Goal: Task Accomplishment & Management: Use online tool/utility

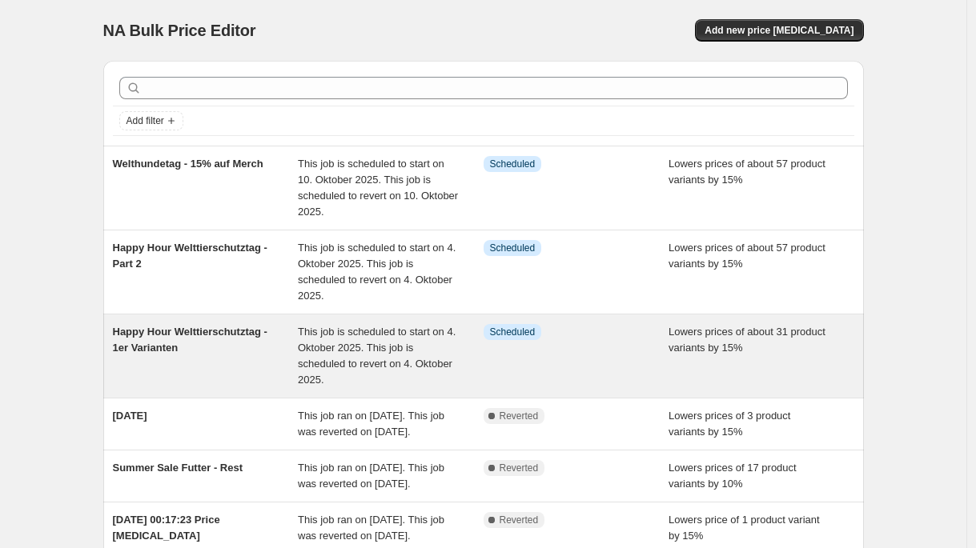
click at [330, 354] on div "This job is scheduled to start on 4. Oktober 2025. This job is scheduled to rev…" at bounding box center [391, 356] width 186 height 64
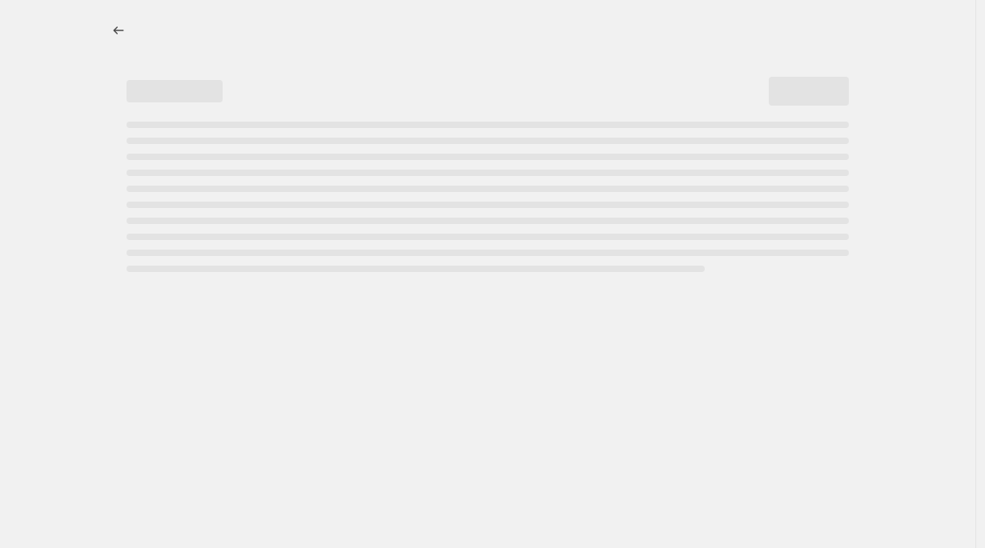
select select "percentage"
select select "no_change"
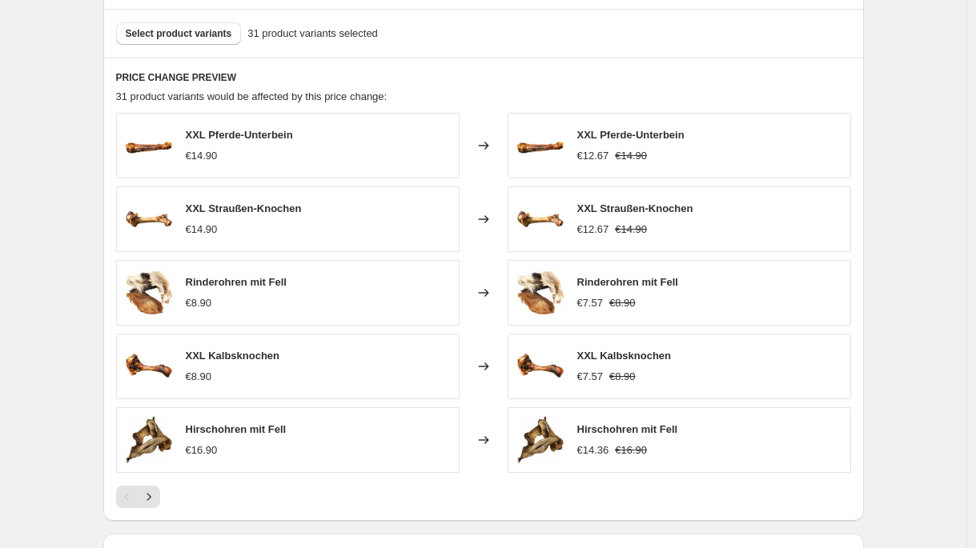
scroll to position [1177, 0]
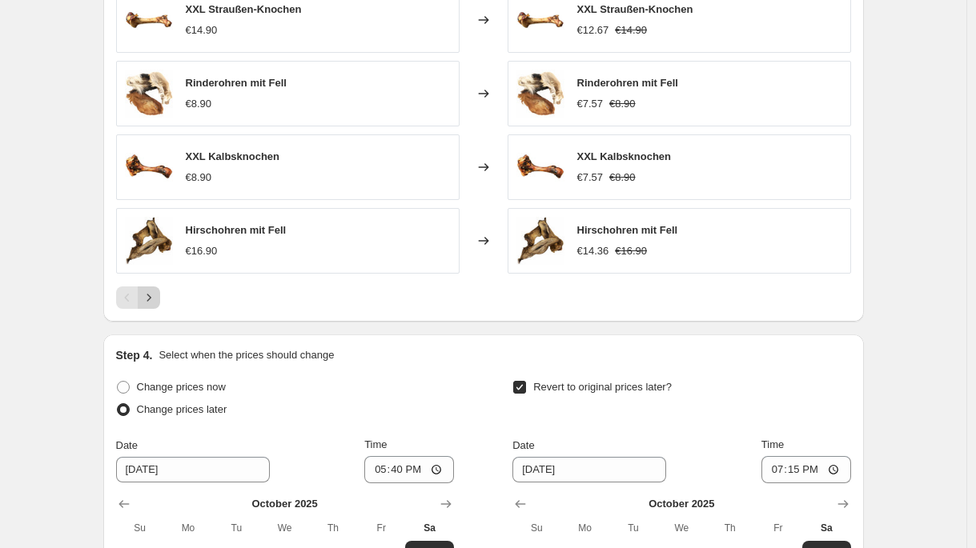
click at [160, 303] on button "Next" at bounding box center [149, 298] width 22 height 22
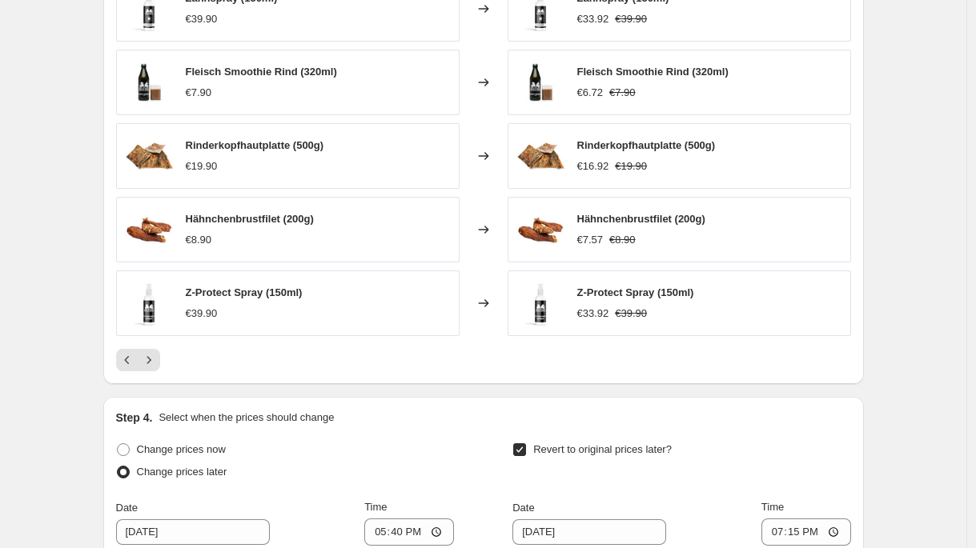
scroll to position [1102, 0]
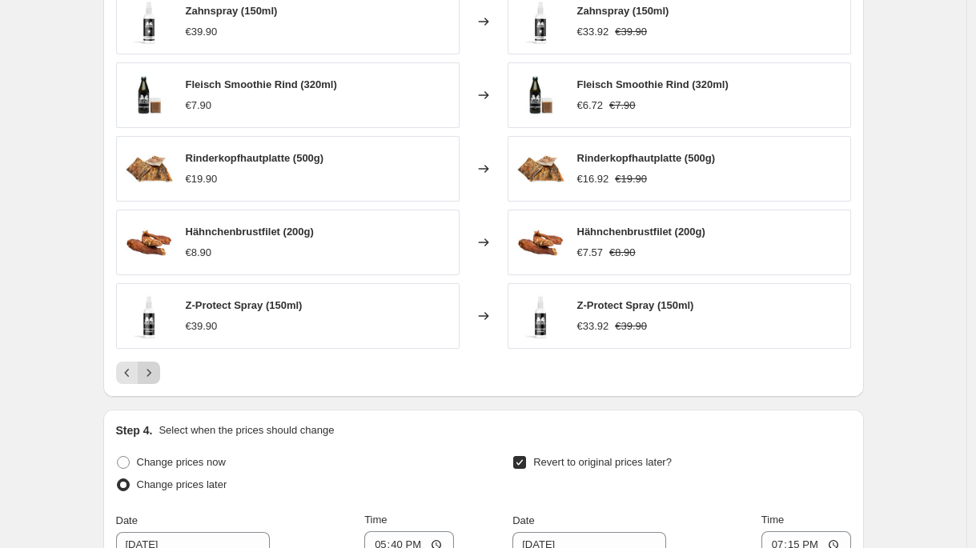
click at [156, 383] on button "Next" at bounding box center [149, 373] width 22 height 22
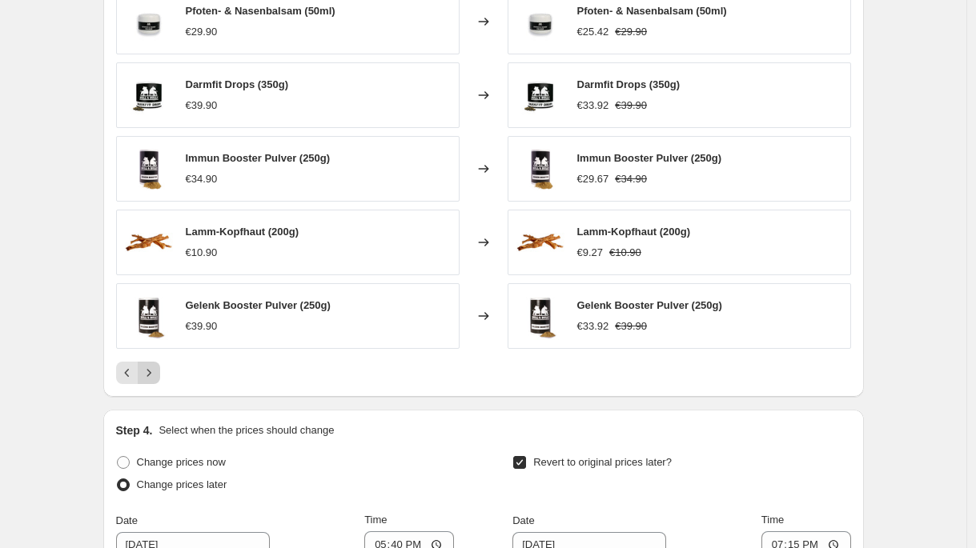
click at [157, 377] on icon "Next" at bounding box center [149, 373] width 16 height 16
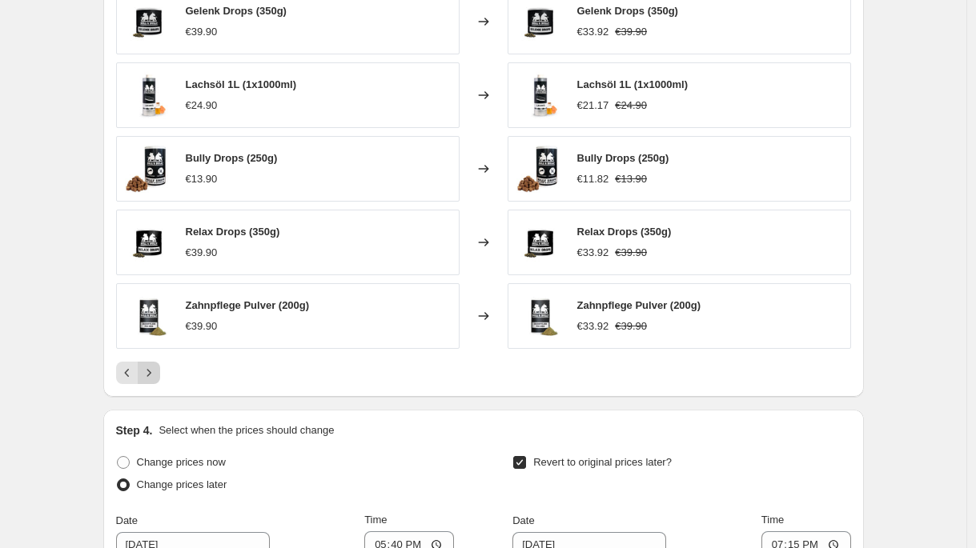
click at [157, 377] on icon "Next" at bounding box center [149, 373] width 16 height 16
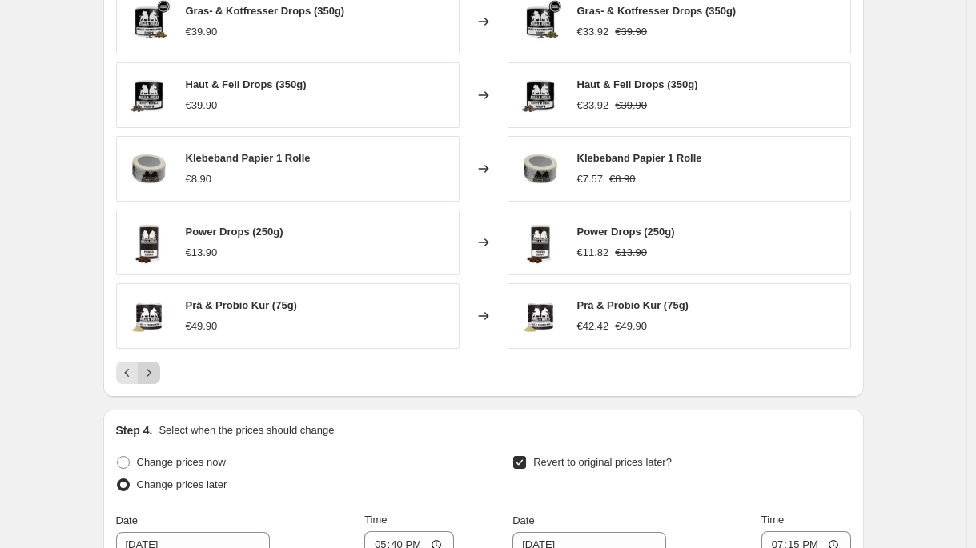
click at [157, 377] on icon "Next" at bounding box center [149, 373] width 16 height 16
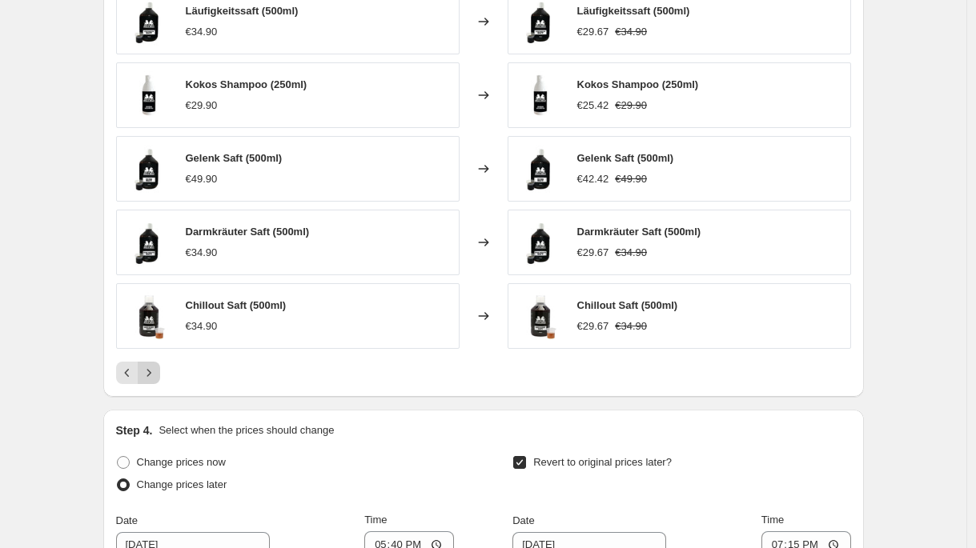
click at [157, 377] on icon "Next" at bounding box center [149, 373] width 16 height 16
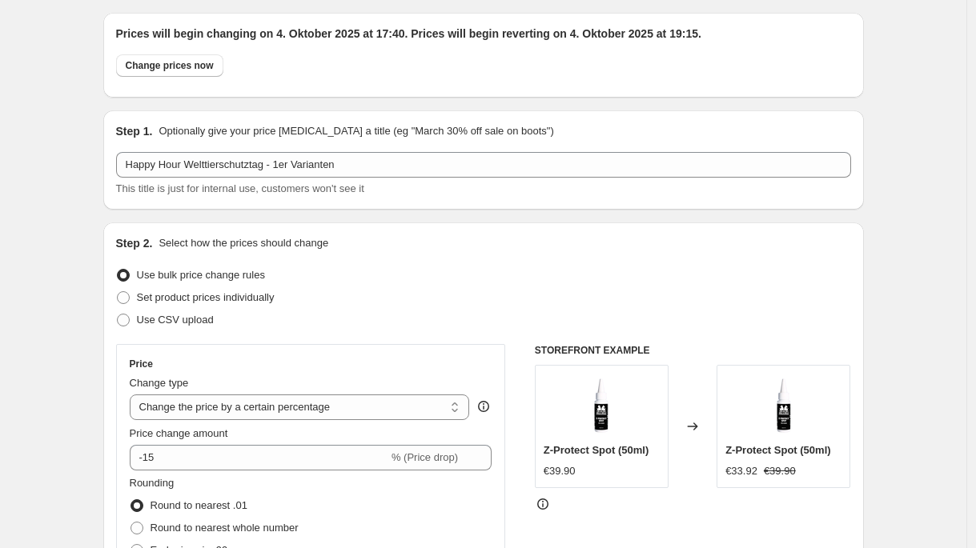
scroll to position [0, 0]
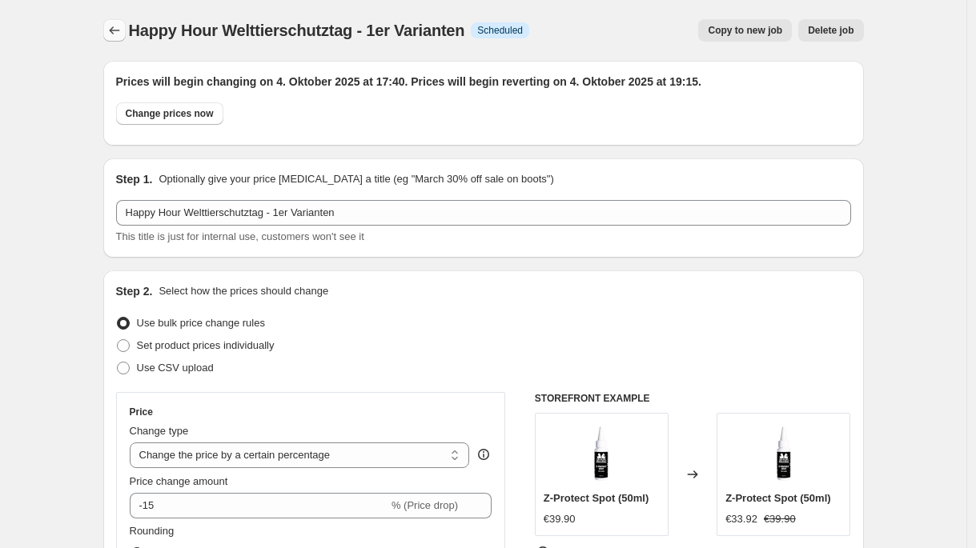
click at [118, 22] on button "Price change jobs" at bounding box center [114, 30] width 22 height 22
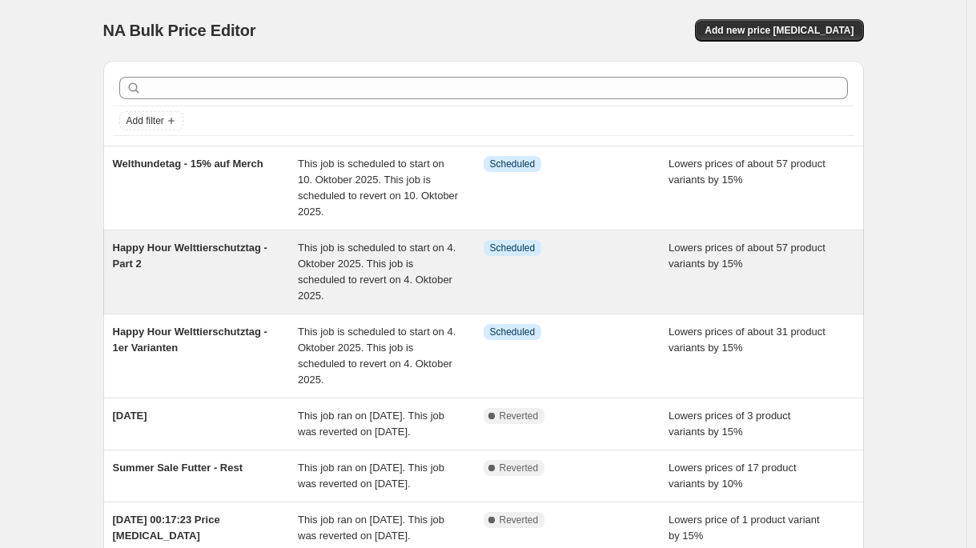
click at [337, 283] on span "This job is scheduled to start on 4. Oktober 2025. This job is scheduled to rev…" at bounding box center [377, 272] width 158 height 60
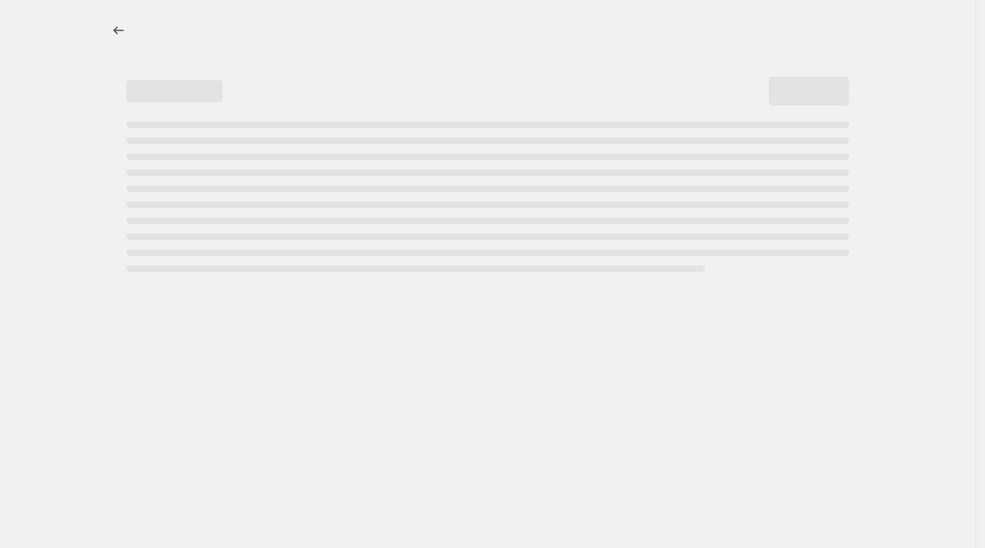
select select "percentage"
select select "no_change"
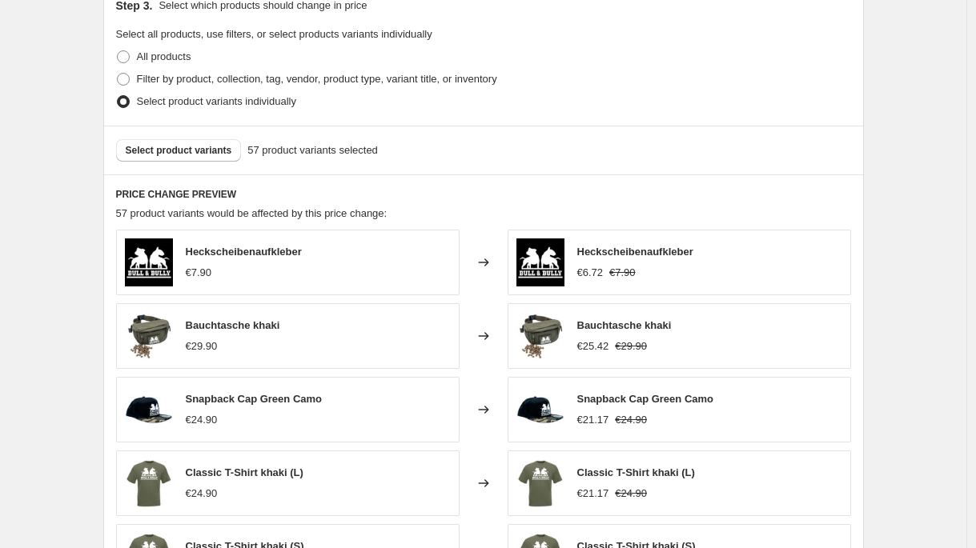
scroll to position [1048, 0]
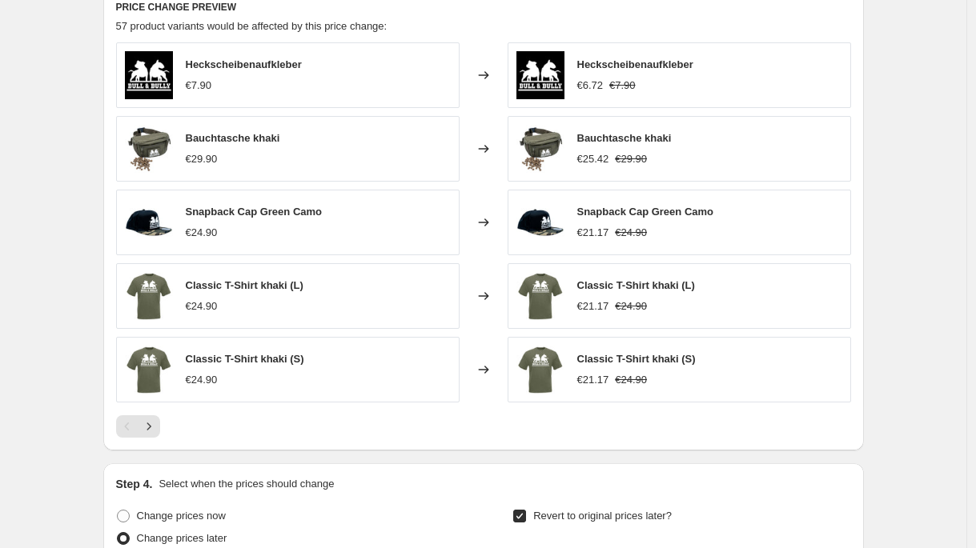
click at [164, 435] on div at bounding box center [483, 427] width 735 height 22
click at [160, 432] on button "Next" at bounding box center [149, 427] width 22 height 22
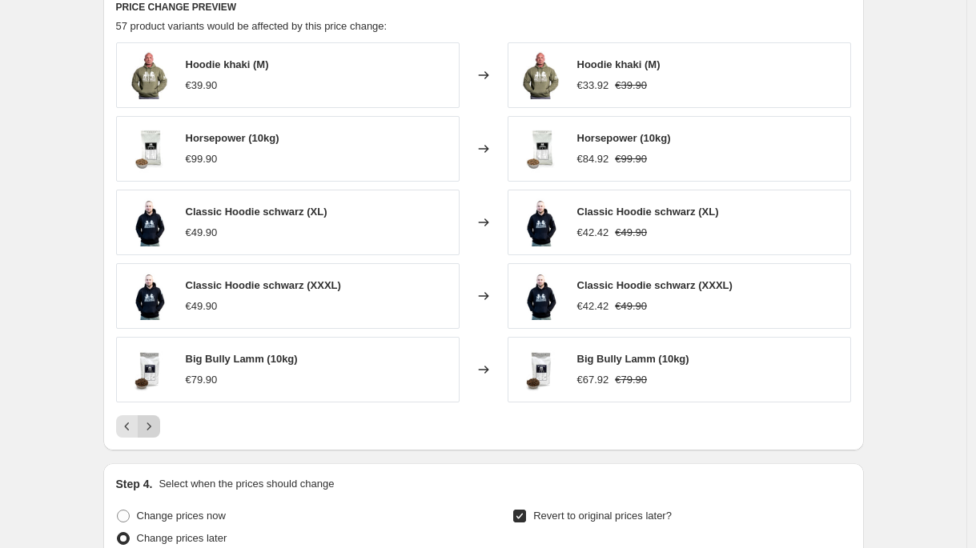
click at [160, 432] on button "Next" at bounding box center [149, 427] width 22 height 22
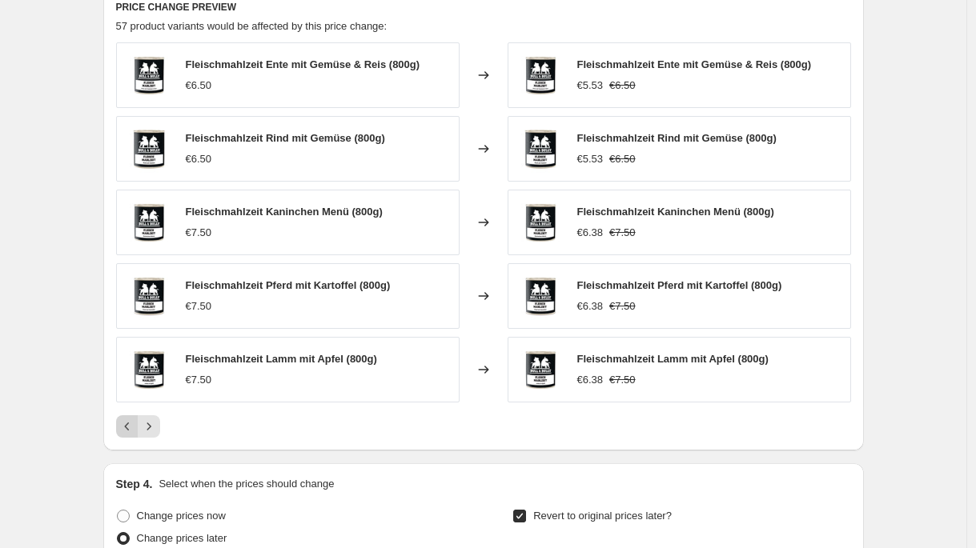
click at [123, 430] on button "Previous" at bounding box center [127, 427] width 22 height 22
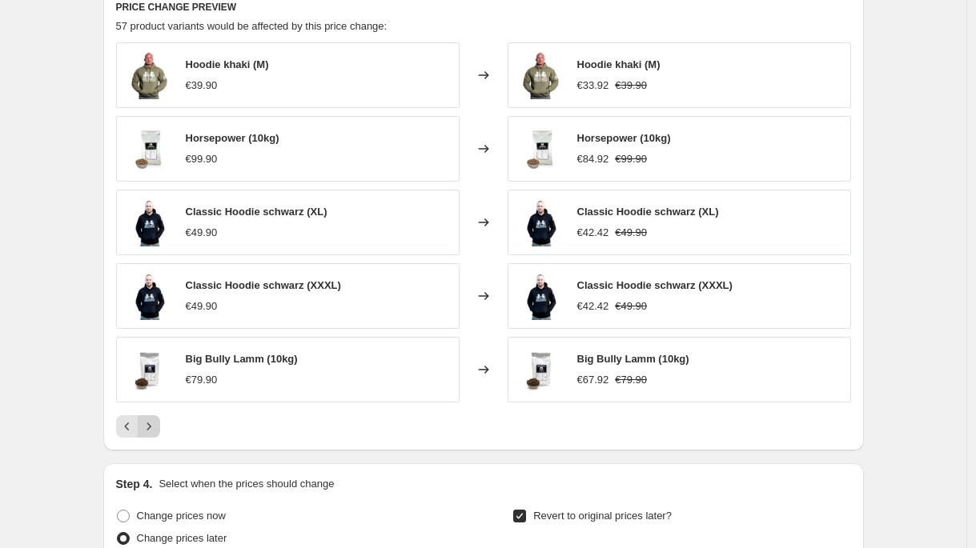
click at [157, 423] on icon "Next" at bounding box center [149, 427] width 16 height 16
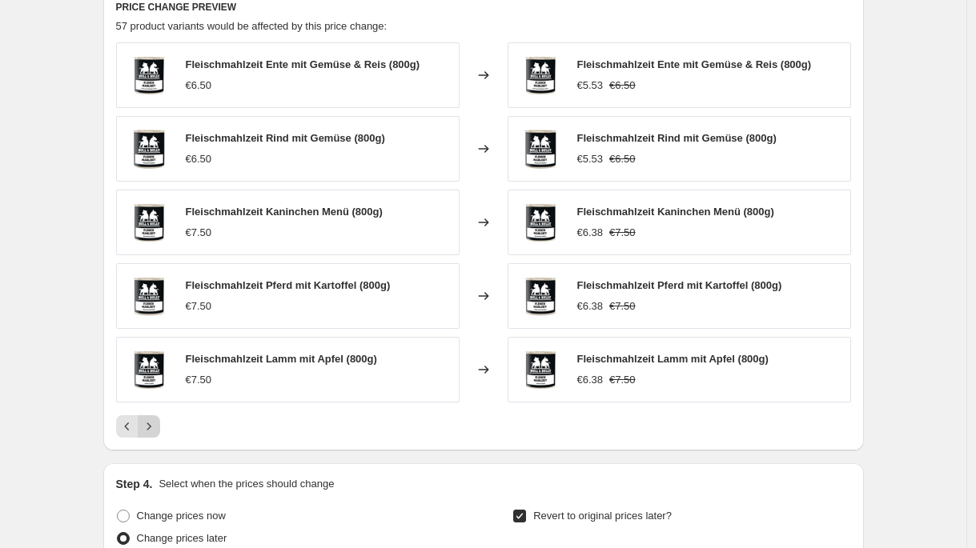
click at [157, 423] on icon "Next" at bounding box center [149, 427] width 16 height 16
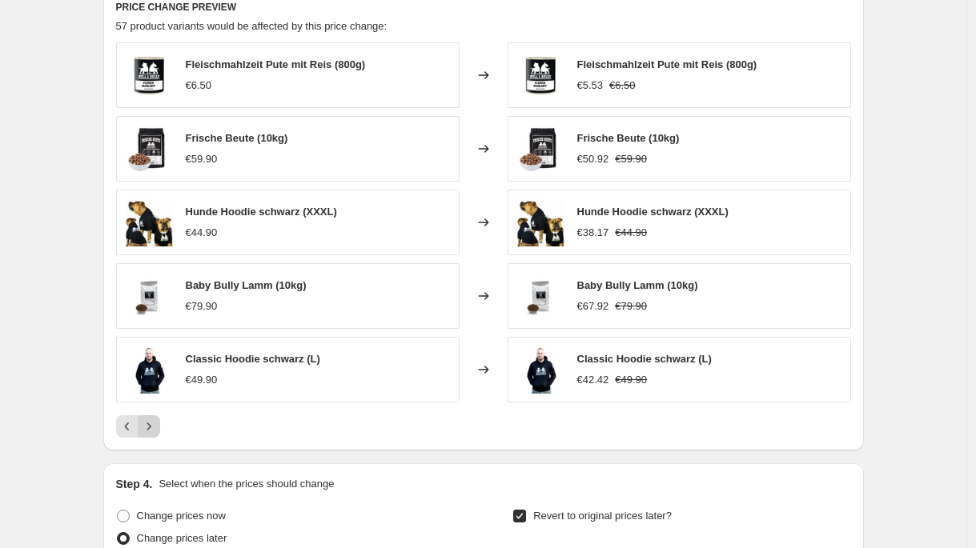
click at [157, 423] on icon "Next" at bounding box center [149, 427] width 16 height 16
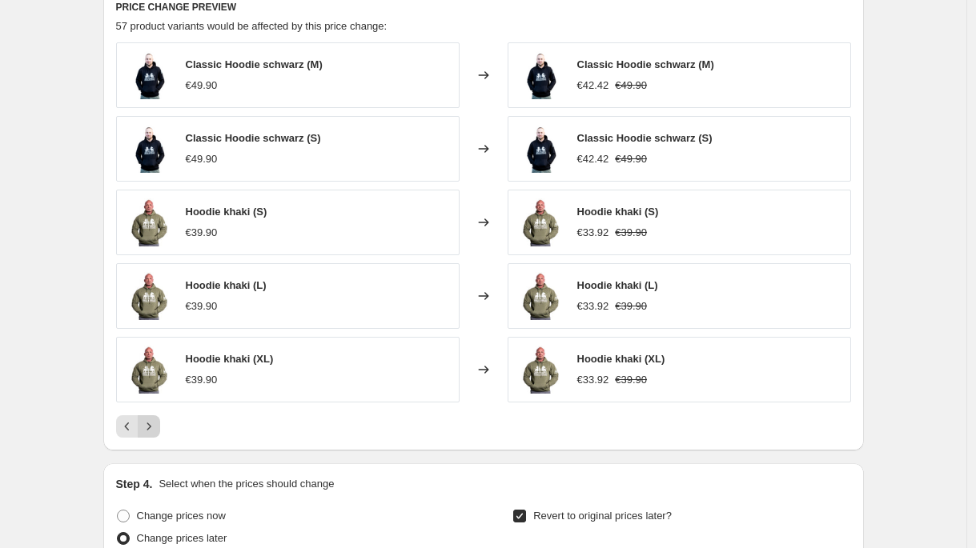
click at [157, 423] on icon "Next" at bounding box center [149, 427] width 16 height 16
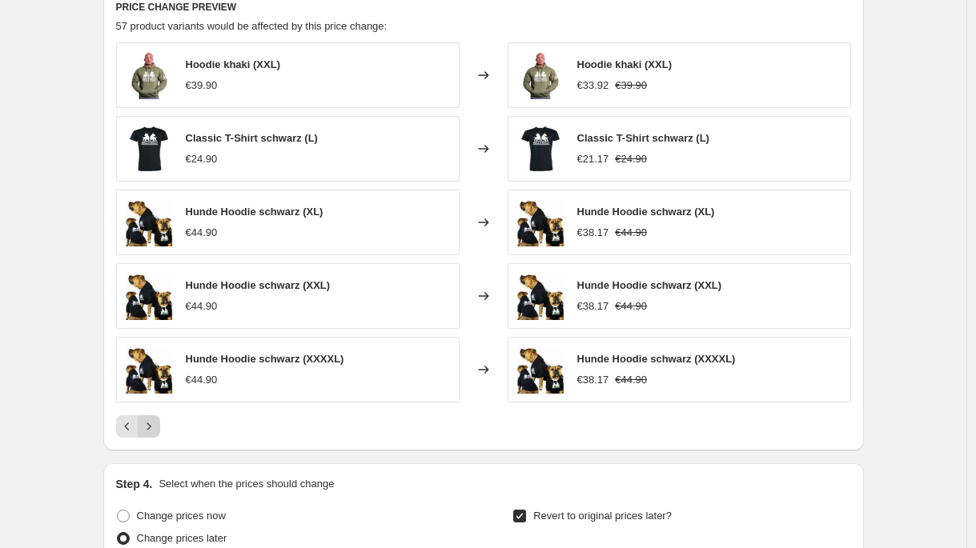
click at [157, 423] on icon "Next" at bounding box center [149, 427] width 16 height 16
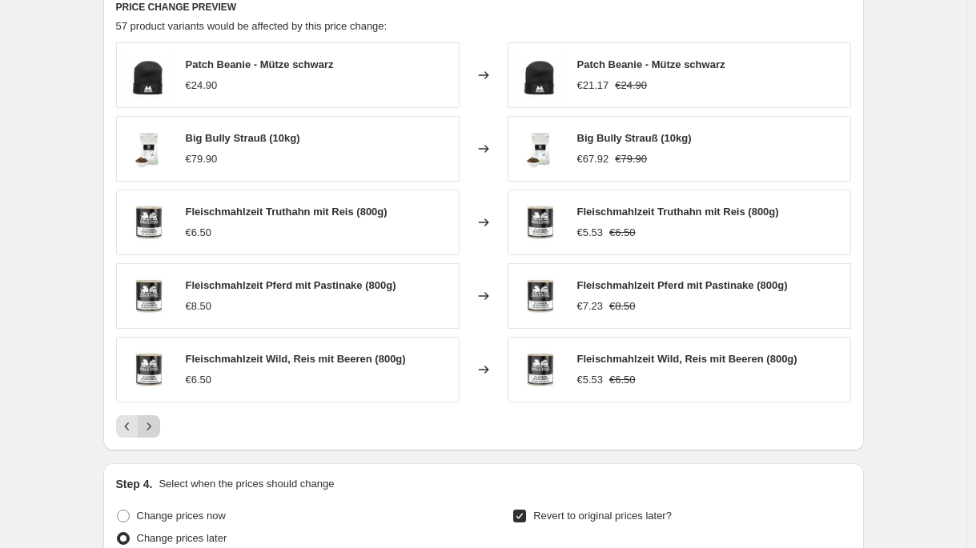
click at [157, 423] on icon "Next" at bounding box center [149, 427] width 16 height 16
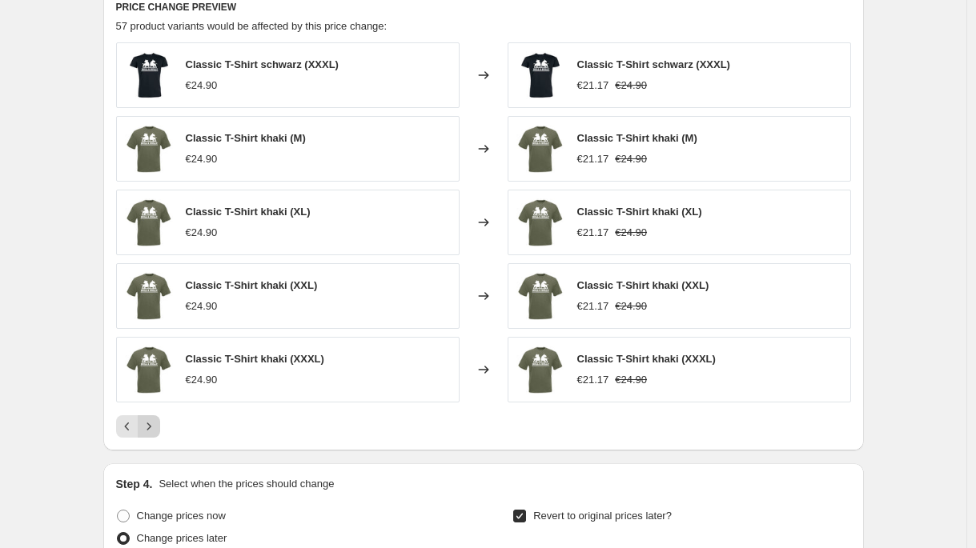
click at [157, 423] on icon "Next" at bounding box center [149, 427] width 16 height 16
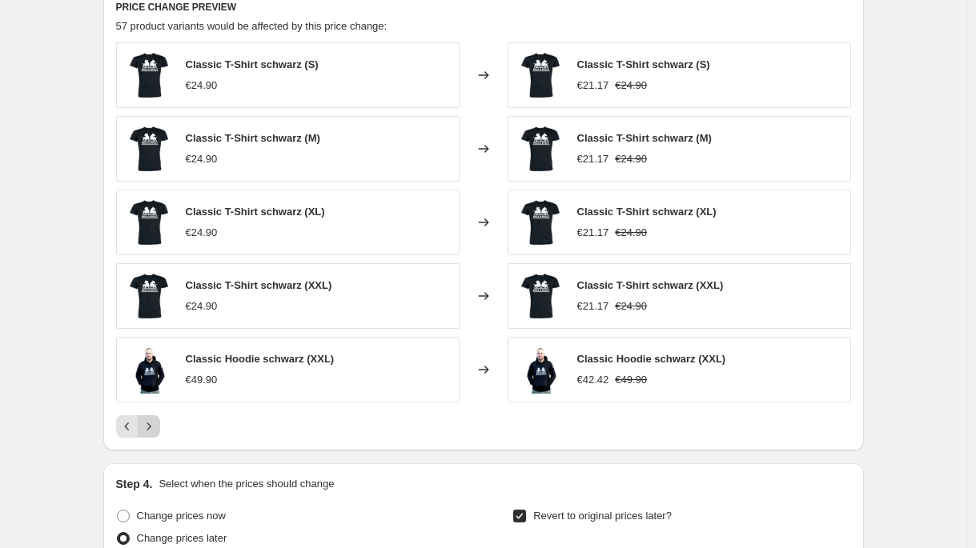
click at [157, 423] on icon "Next" at bounding box center [149, 427] width 16 height 16
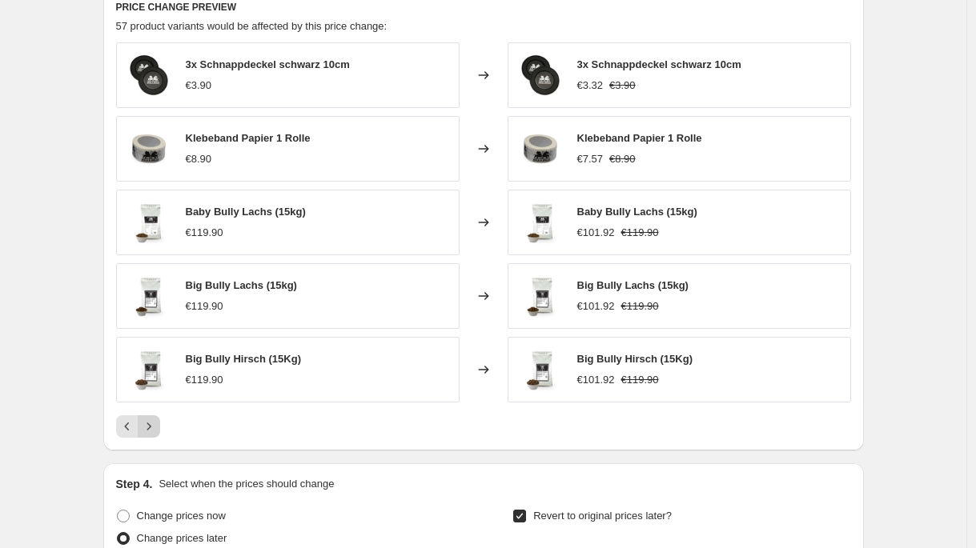
click at [157, 423] on icon "Next" at bounding box center [149, 427] width 16 height 16
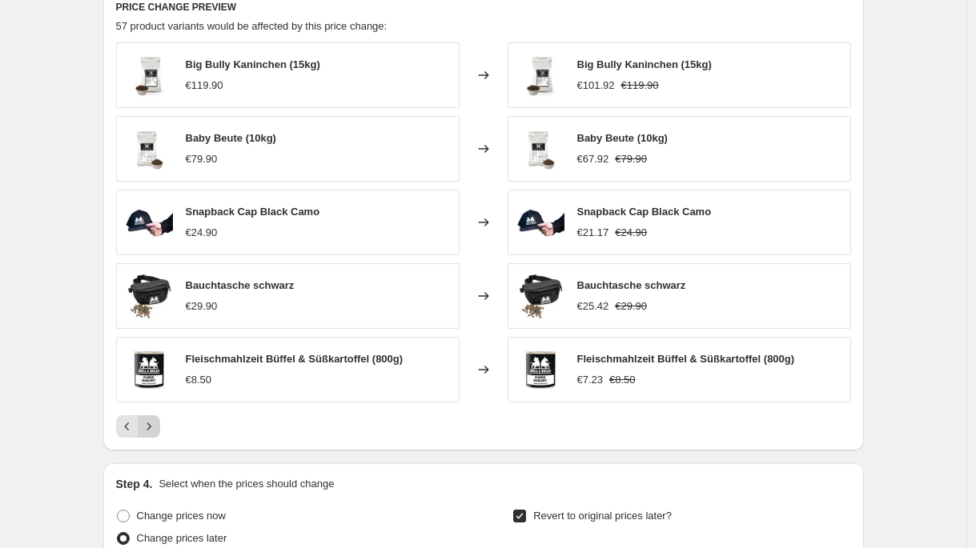
click at [157, 423] on icon "Next" at bounding box center [149, 427] width 16 height 16
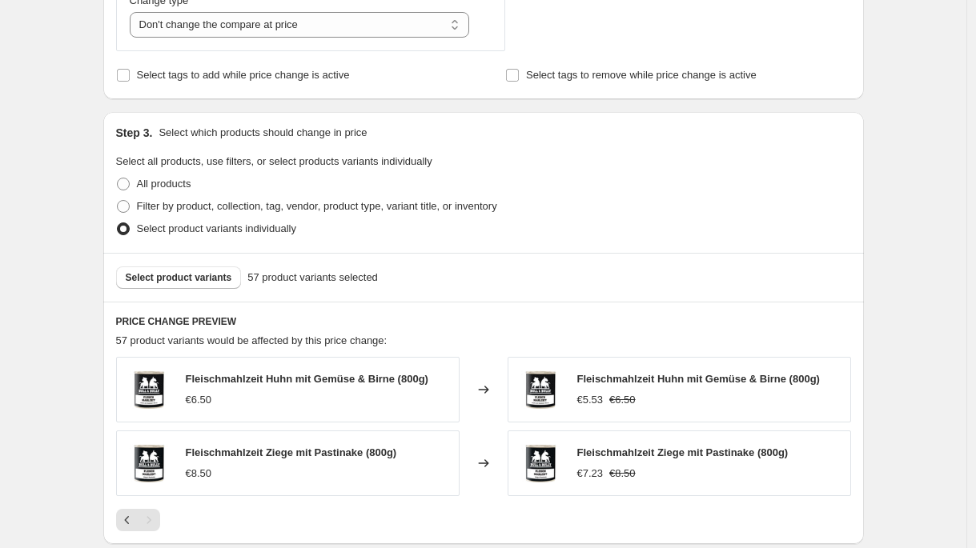
scroll to position [734, 0]
click at [232, 276] on span "Select product variants" at bounding box center [179, 277] width 106 height 13
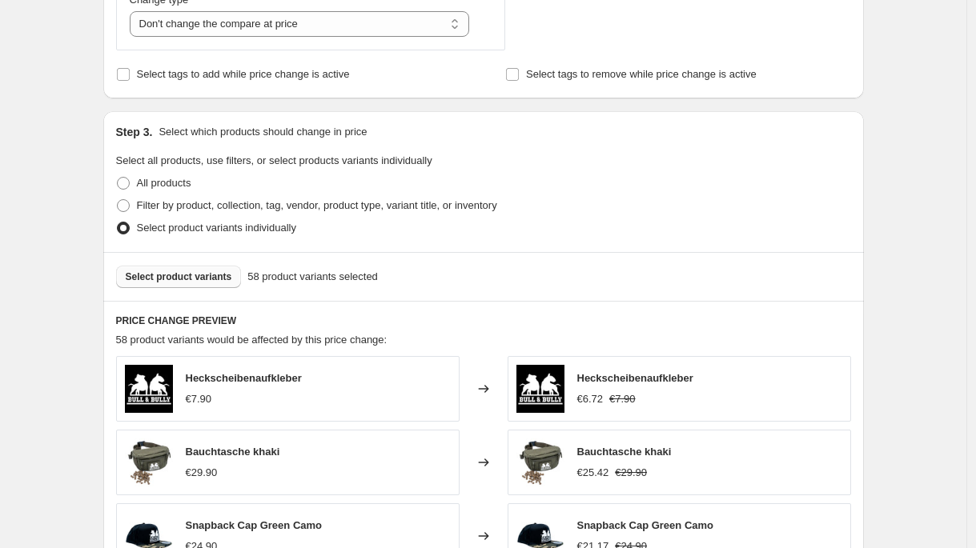
click at [205, 285] on button "Select product variants" at bounding box center [179, 277] width 126 height 22
click at [187, 270] on button "Select product variants" at bounding box center [179, 277] width 126 height 22
click at [204, 275] on span "Select product variants" at bounding box center [179, 277] width 106 height 13
click at [230, 284] on button "Select product variants" at bounding box center [179, 277] width 126 height 22
click at [214, 276] on span "Select product variants" at bounding box center [179, 277] width 106 height 13
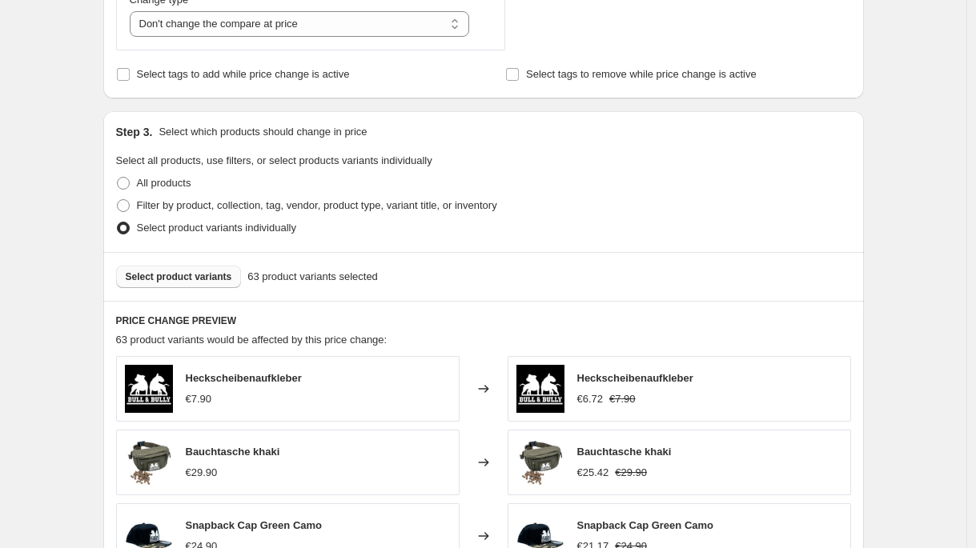
click at [242, 275] on button "Select product variants" at bounding box center [179, 277] width 126 height 22
click at [206, 265] on div "Select product variants 64 product variants selected" at bounding box center [483, 276] width 761 height 49
click at [214, 269] on button "Select product variants" at bounding box center [179, 277] width 126 height 22
click at [197, 290] on div "Select product variants 65 product variants selected" at bounding box center [483, 276] width 761 height 49
click at [199, 284] on button "Select product variants" at bounding box center [179, 277] width 126 height 22
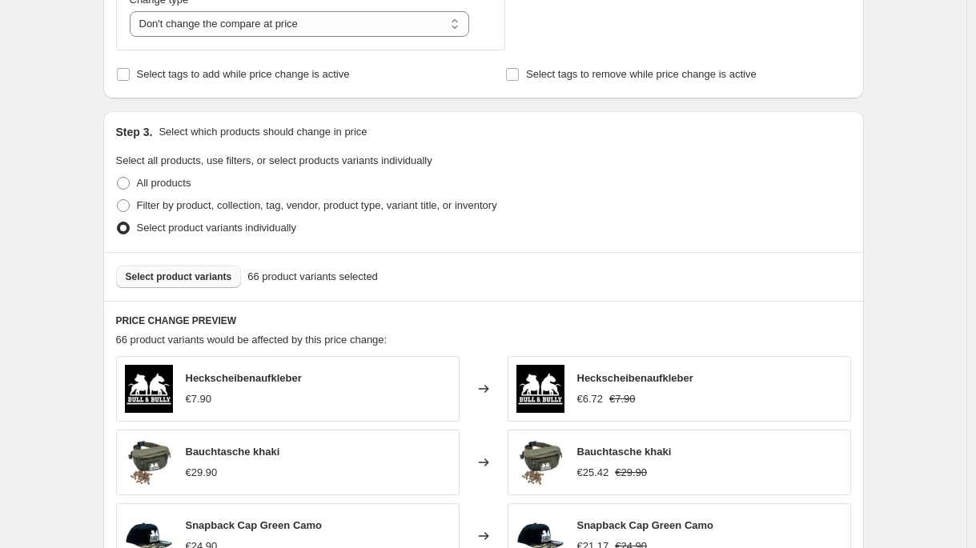
click at [210, 285] on button "Select product variants" at bounding box center [179, 277] width 126 height 22
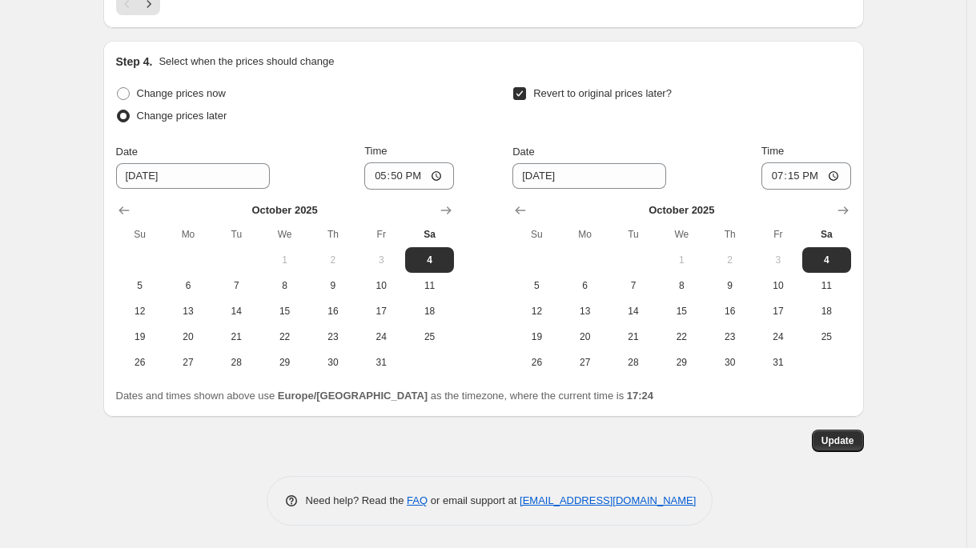
scroll to position [1472, 0]
click at [844, 435] on span "Update" at bounding box center [837, 439] width 33 height 13
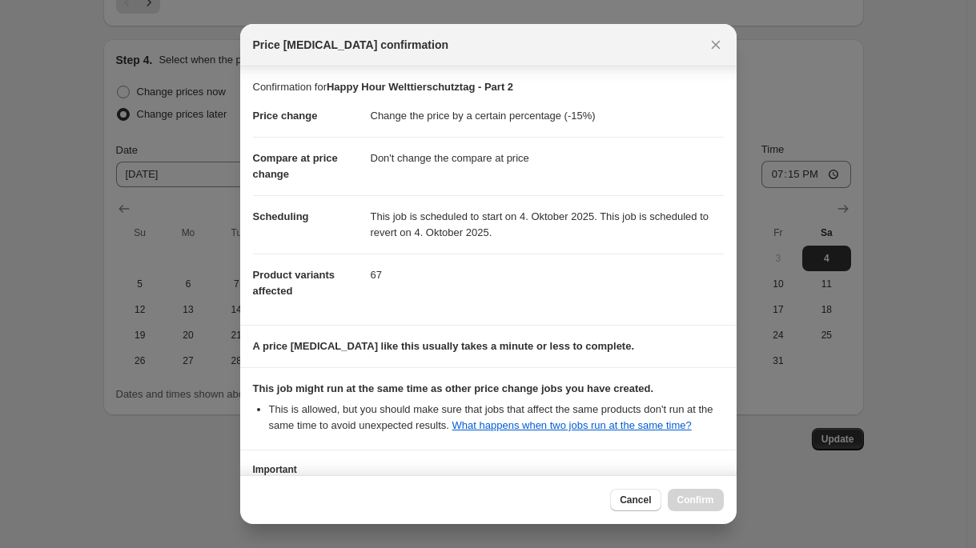
scroll to position [139, 0]
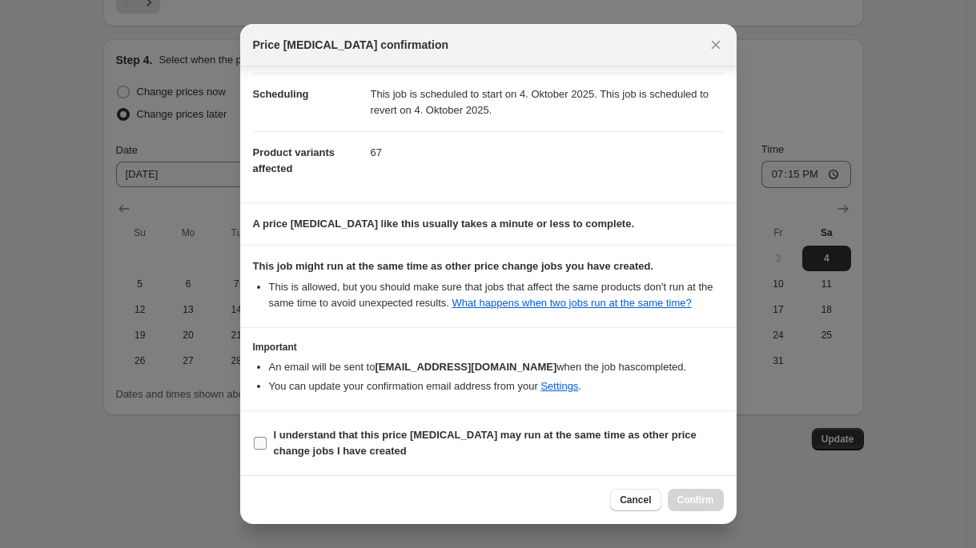
click at [410, 436] on b "I understand that this price change job may run at the same time as other price…" at bounding box center [485, 443] width 423 height 28
click at [267, 437] on input "I understand that this price change job may run at the same time as other price…" at bounding box center [260, 443] width 13 height 13
checkbox input "true"
click at [708, 509] on button "Confirm" at bounding box center [696, 500] width 56 height 22
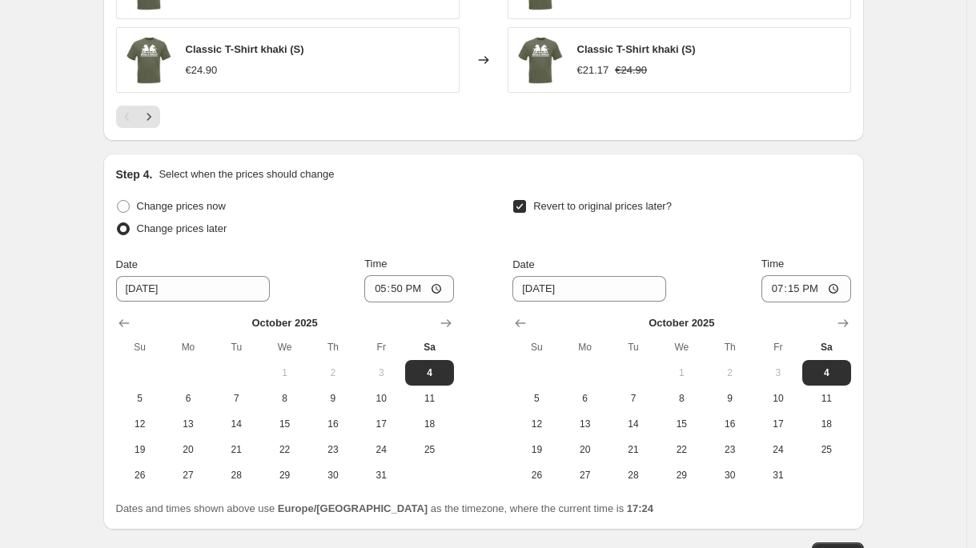
scroll to position [1147, 0]
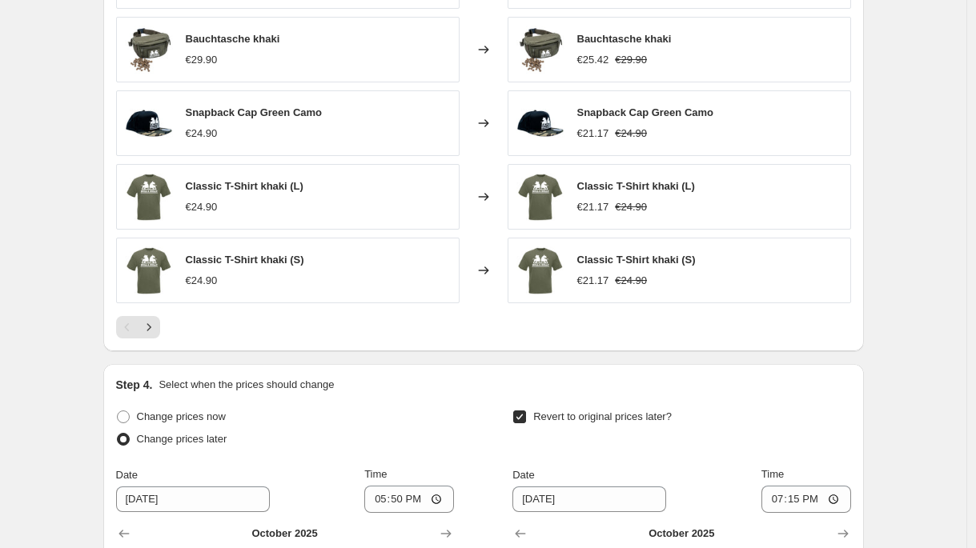
click at [165, 325] on div at bounding box center [483, 327] width 735 height 22
click at [160, 327] on button "Next" at bounding box center [149, 327] width 22 height 22
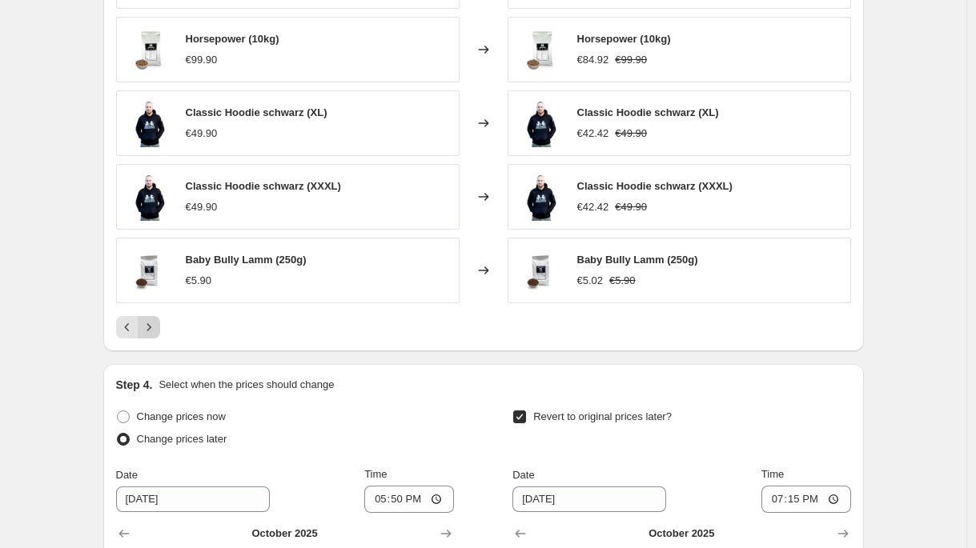
click at [160, 329] on button "Next" at bounding box center [149, 327] width 22 height 22
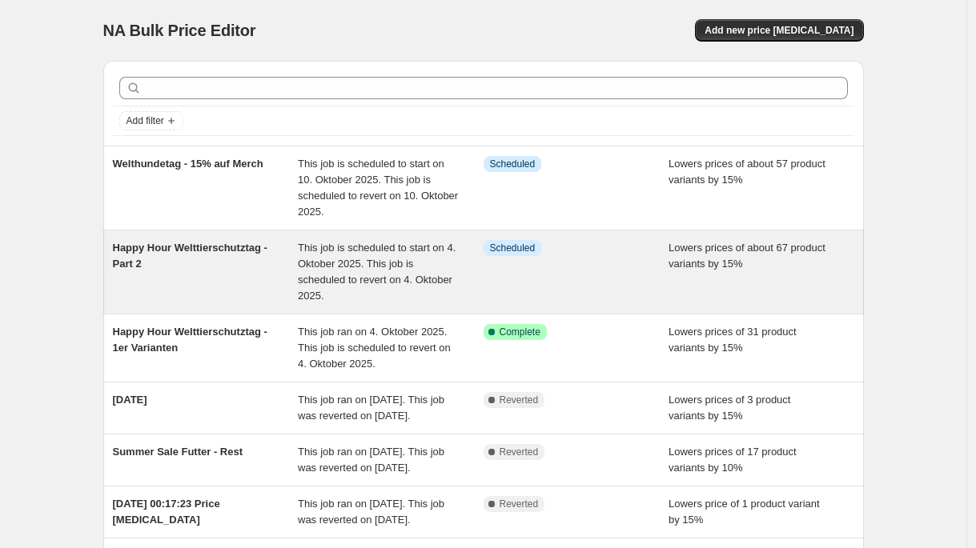
click at [284, 294] on div "Happy Hour Welttierschutztag - Part 2" at bounding box center [206, 272] width 186 height 64
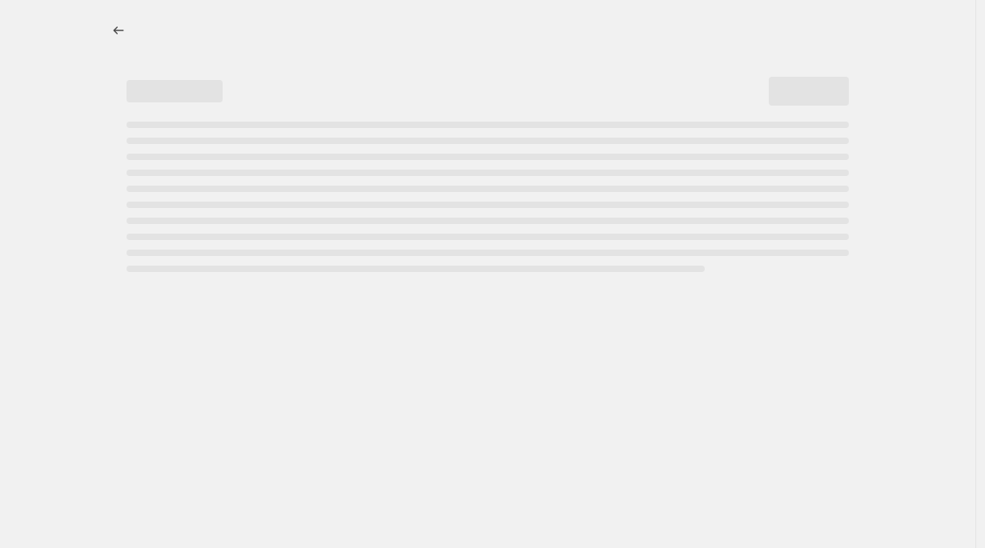
select select "percentage"
select select "no_change"
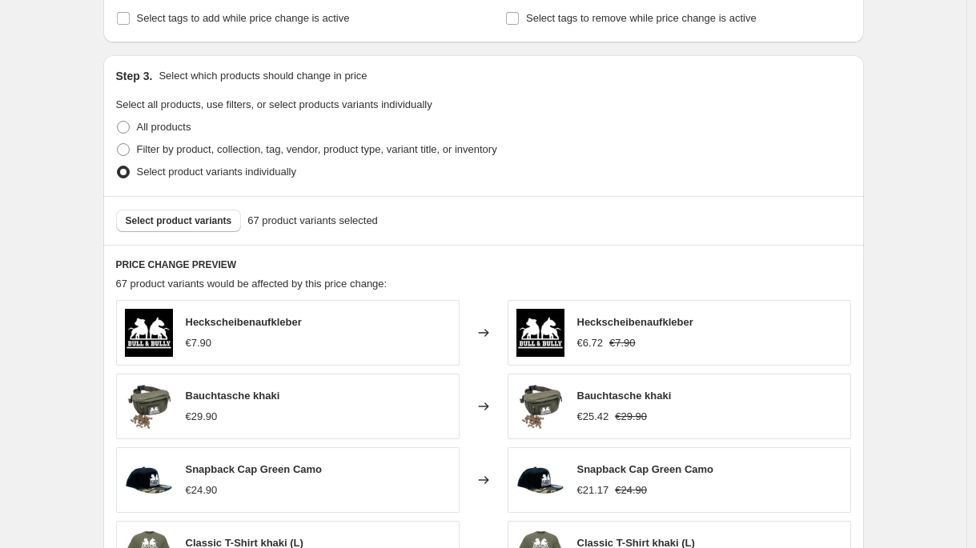
scroll to position [991, 0]
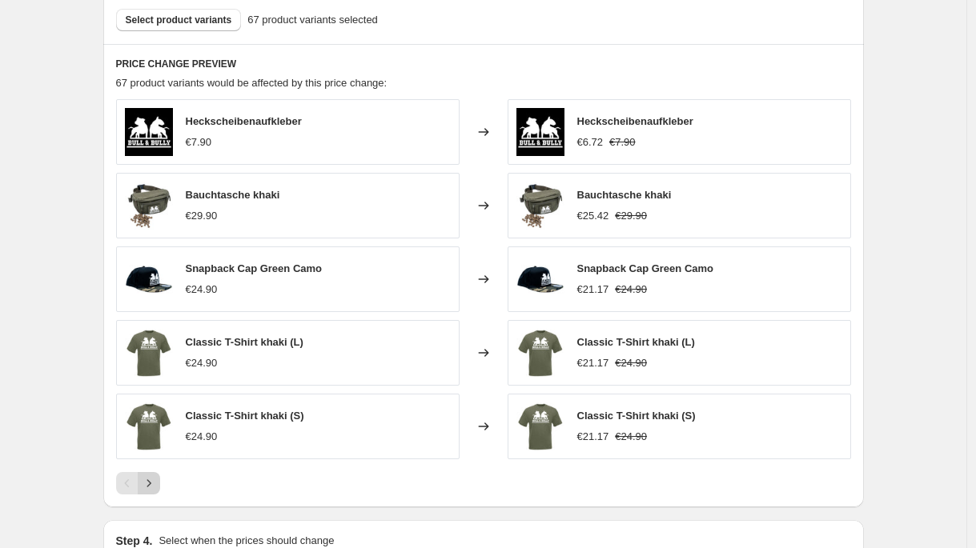
click at [160, 482] on button "Next" at bounding box center [149, 483] width 22 height 22
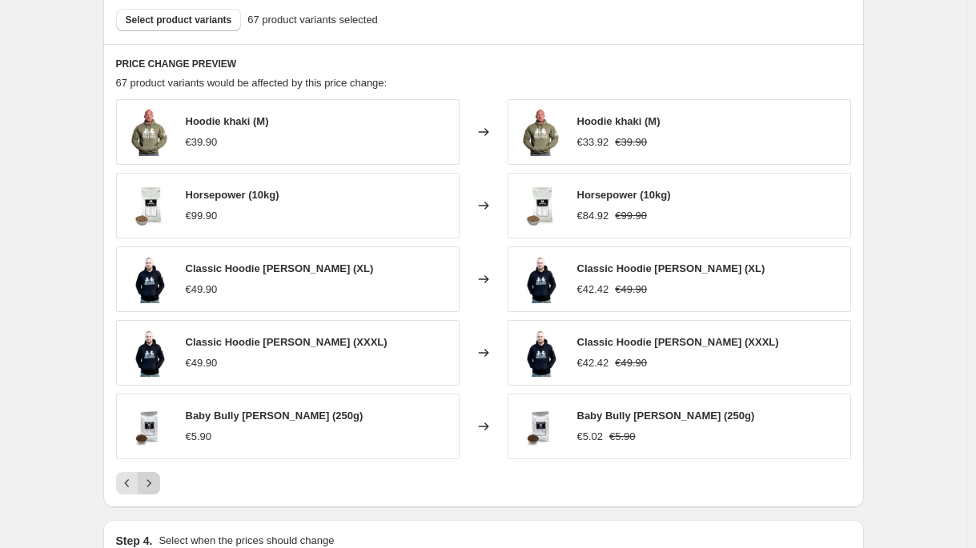
click at [160, 483] on button "Next" at bounding box center [149, 483] width 22 height 22
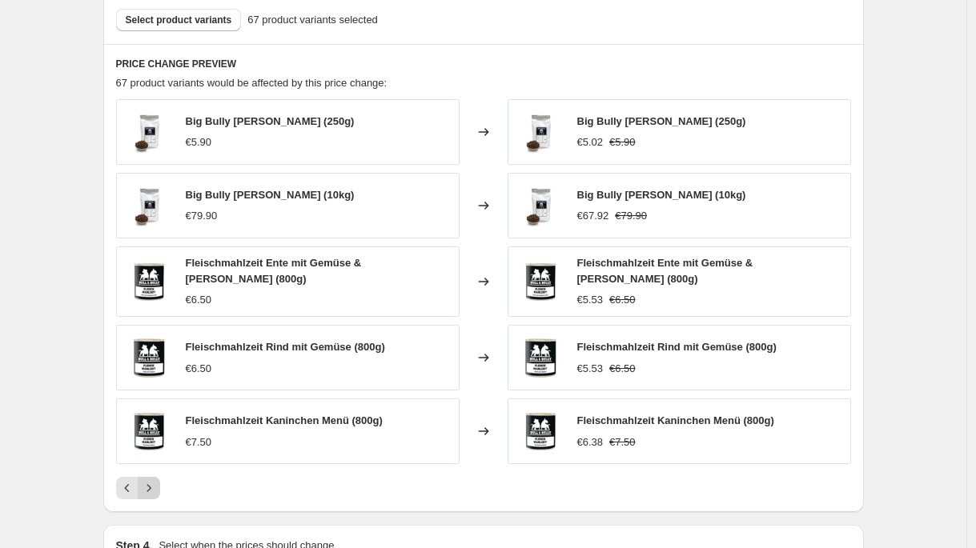
click at [160, 483] on button "Next" at bounding box center [149, 488] width 22 height 22
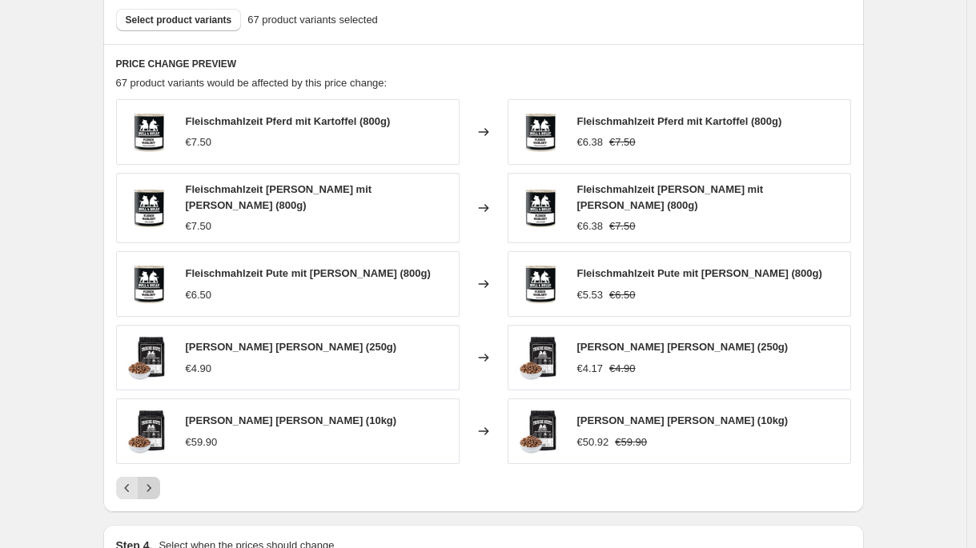
click at [160, 483] on button "Next" at bounding box center [149, 488] width 22 height 22
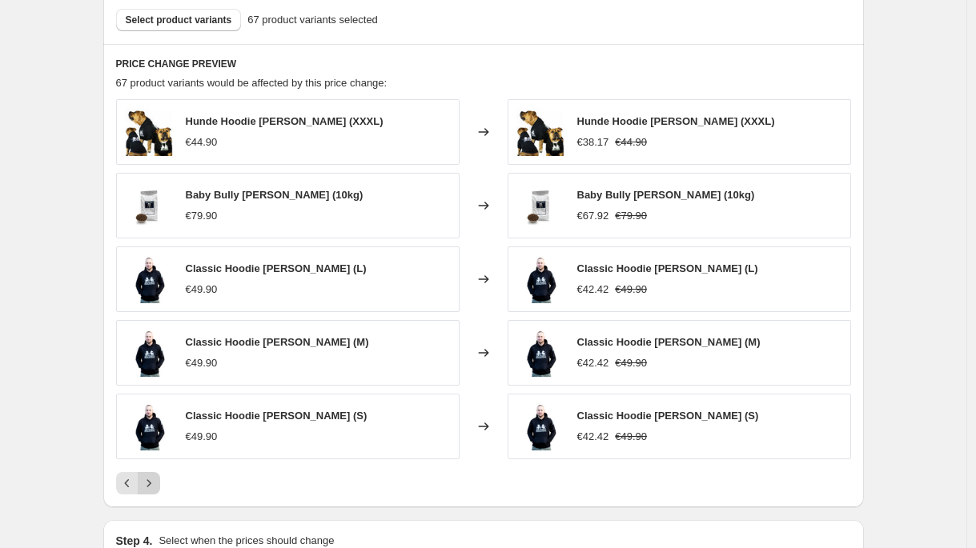
click at [160, 483] on button "Next" at bounding box center [149, 483] width 22 height 22
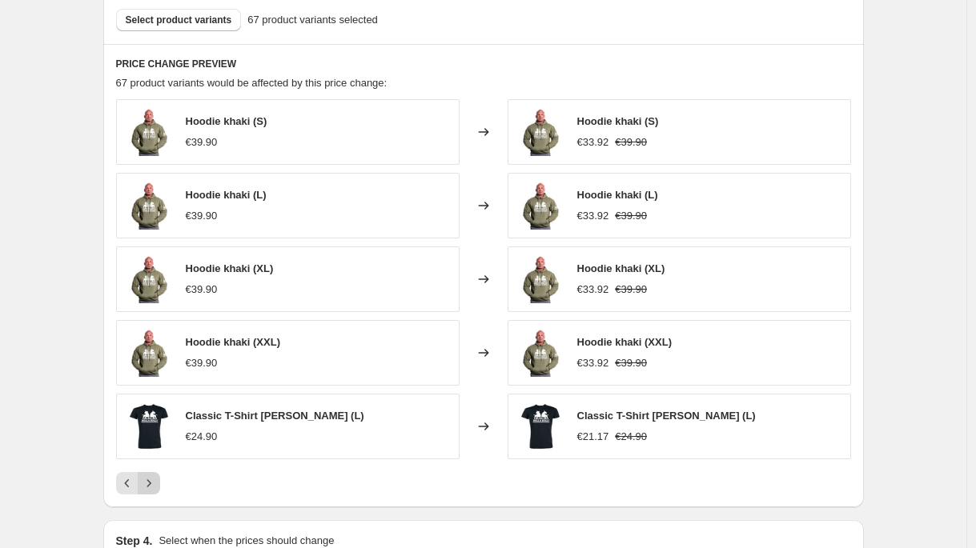
click at [160, 483] on button "Next" at bounding box center [149, 483] width 22 height 22
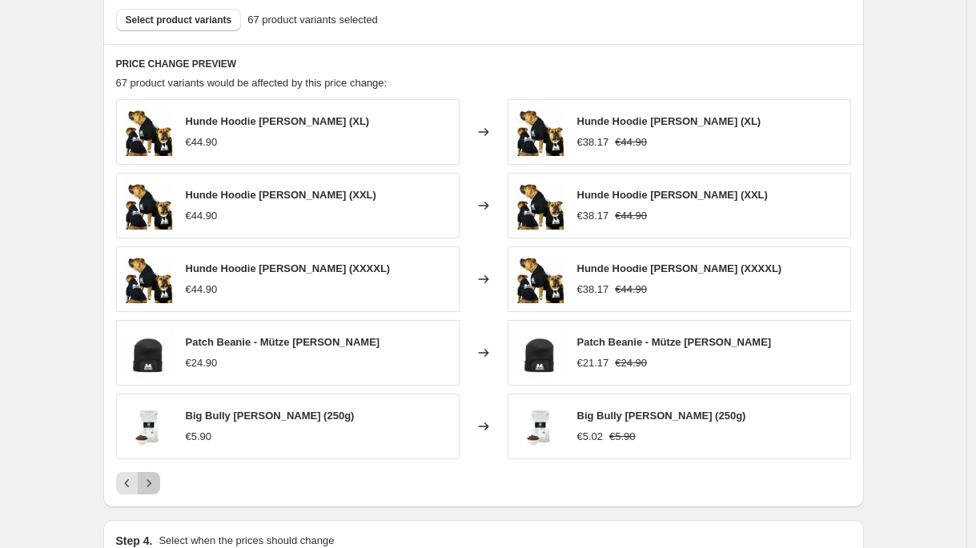
click at [160, 483] on button "Next" at bounding box center [149, 483] width 22 height 22
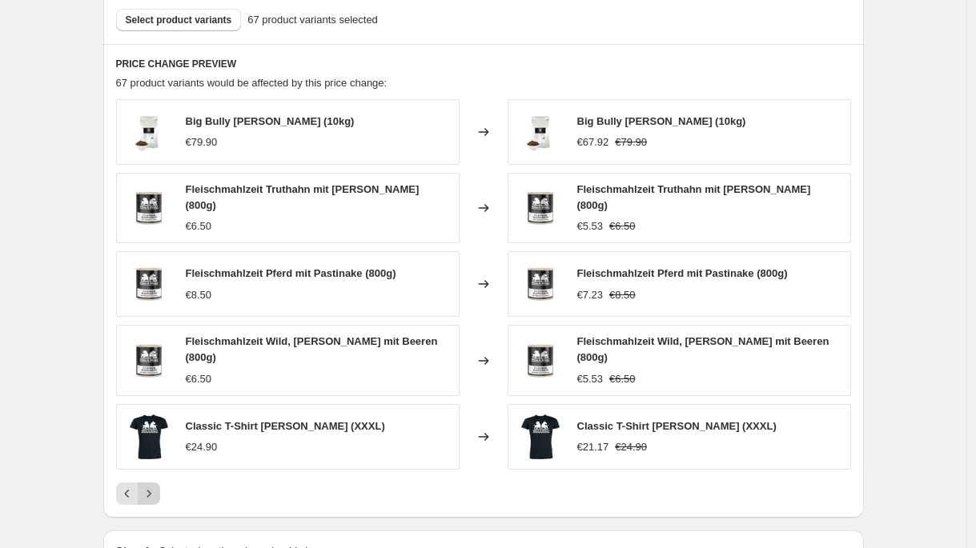
click at [160, 483] on button "Next" at bounding box center [149, 494] width 22 height 22
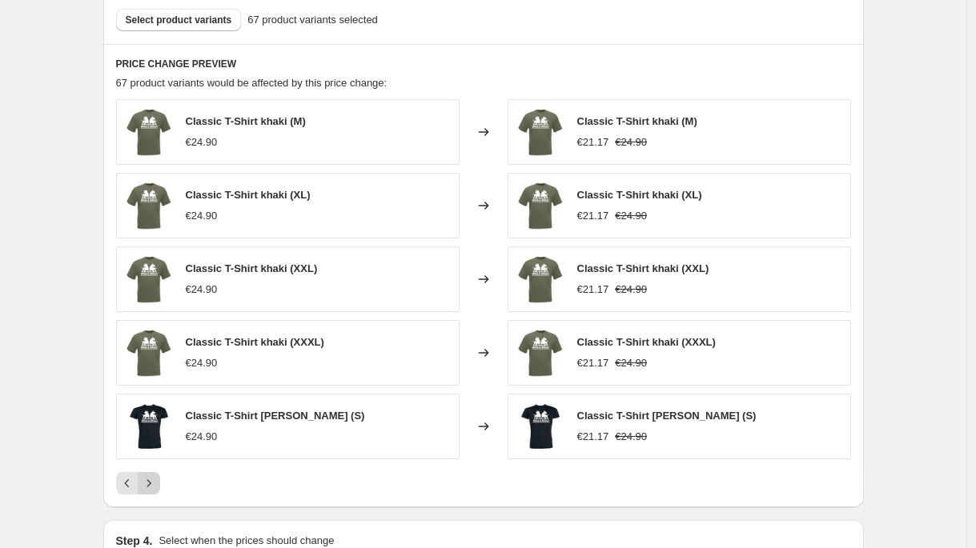
click at [160, 483] on button "Next" at bounding box center [149, 483] width 22 height 22
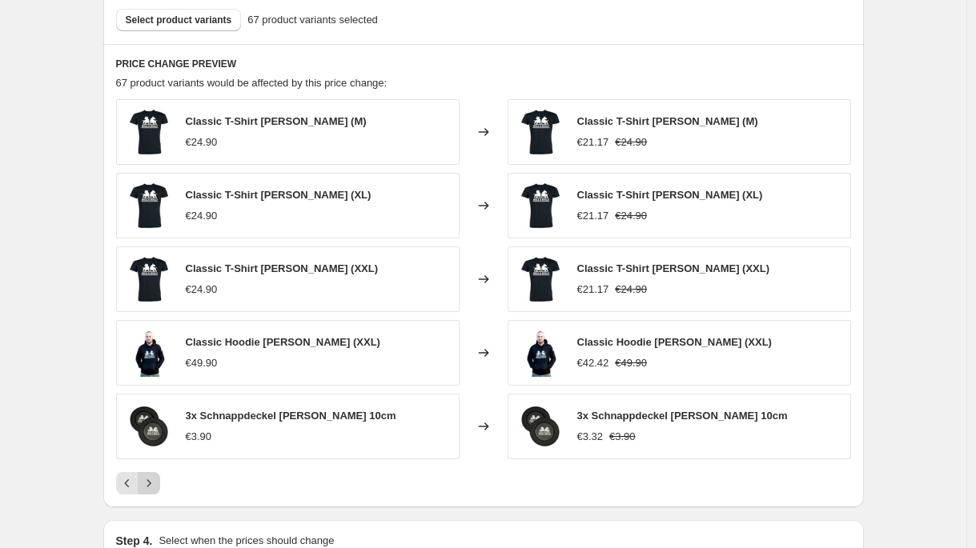
click at [160, 483] on button "Next" at bounding box center [149, 483] width 22 height 22
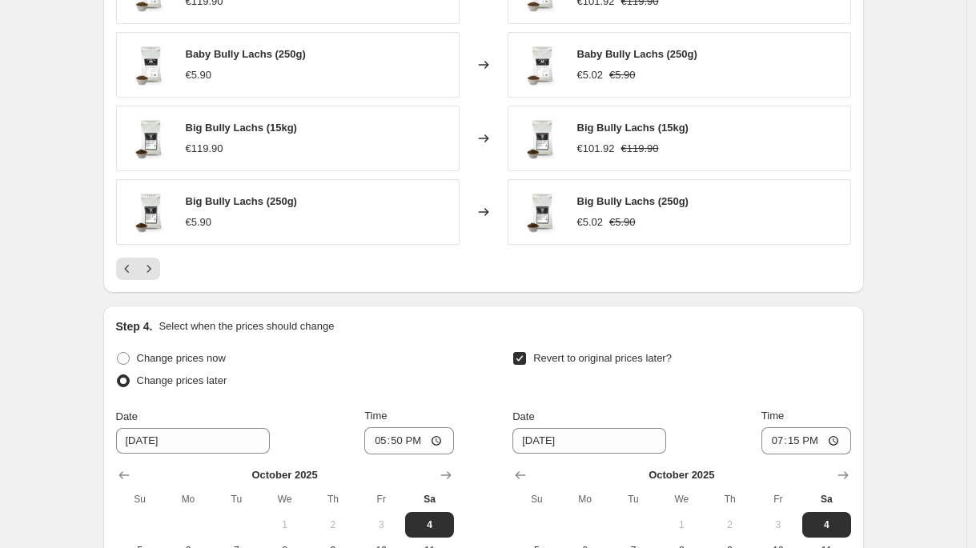
scroll to position [1012, 0]
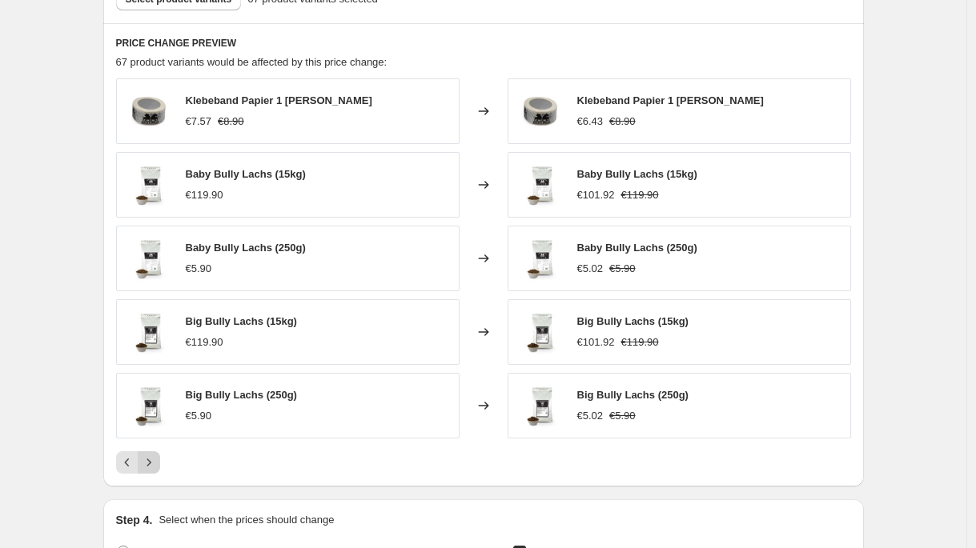
click at [157, 464] on icon "Next" at bounding box center [149, 463] width 16 height 16
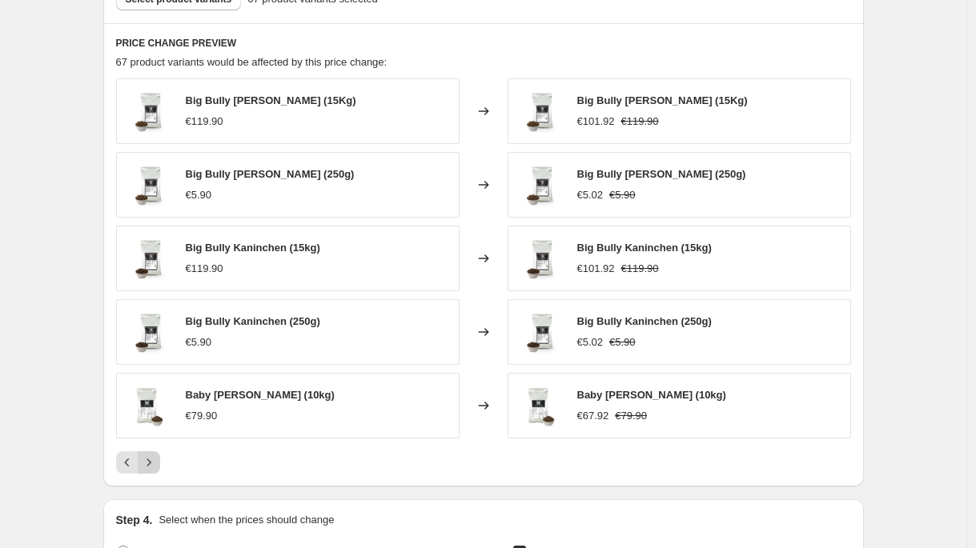
click at [155, 467] on icon "Next" at bounding box center [149, 463] width 16 height 16
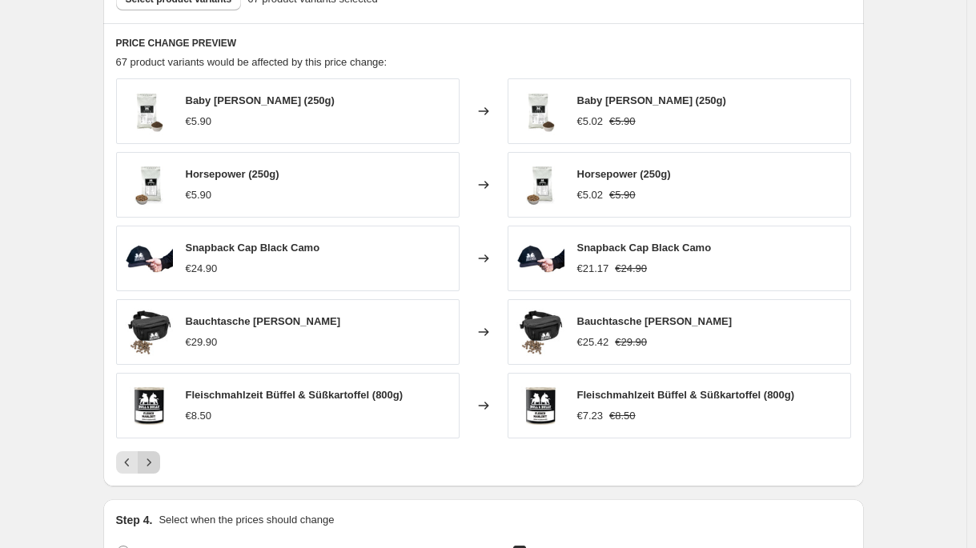
click at [155, 467] on icon "Next" at bounding box center [149, 463] width 16 height 16
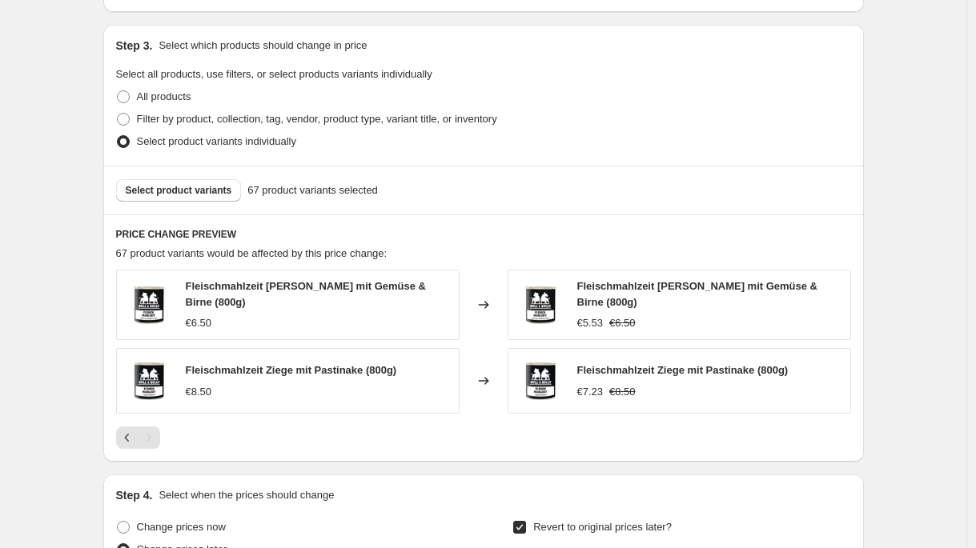
scroll to position [817, 0]
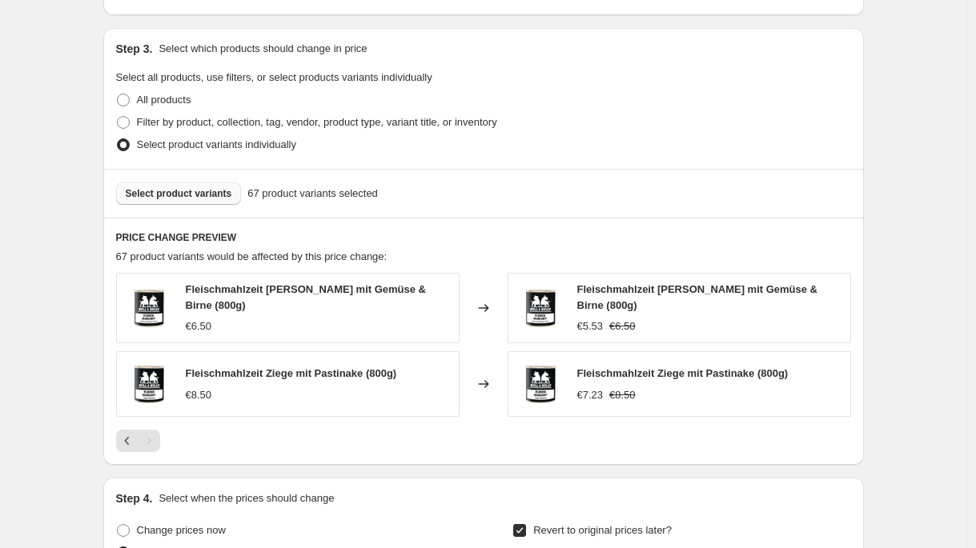
click at [189, 183] on button "Select product variants" at bounding box center [179, 194] width 126 height 22
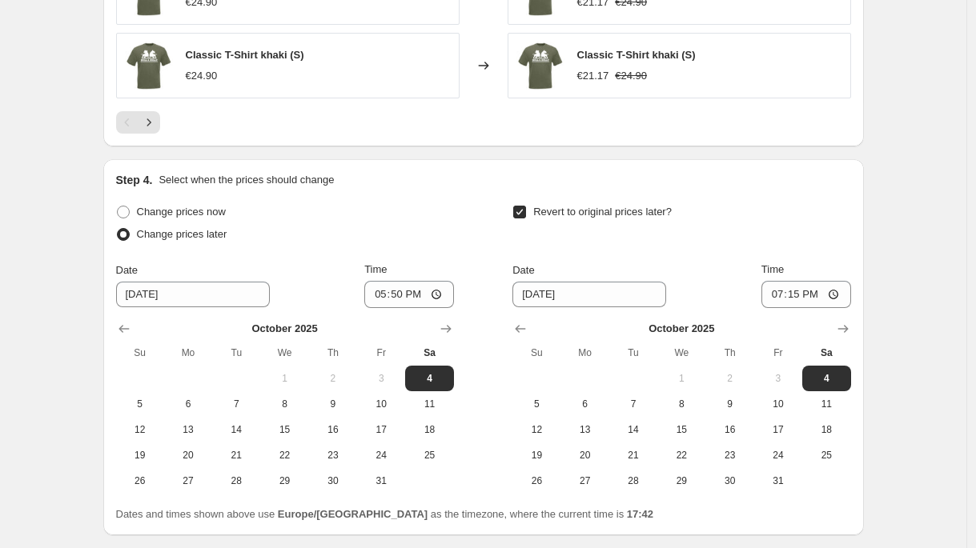
scroll to position [1472, 0]
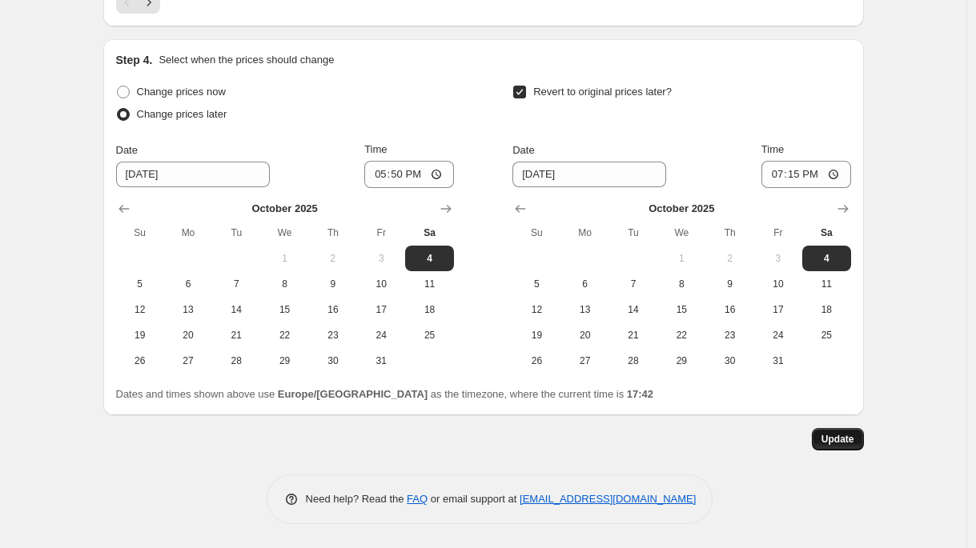
click at [836, 438] on span "Update" at bounding box center [837, 439] width 33 height 13
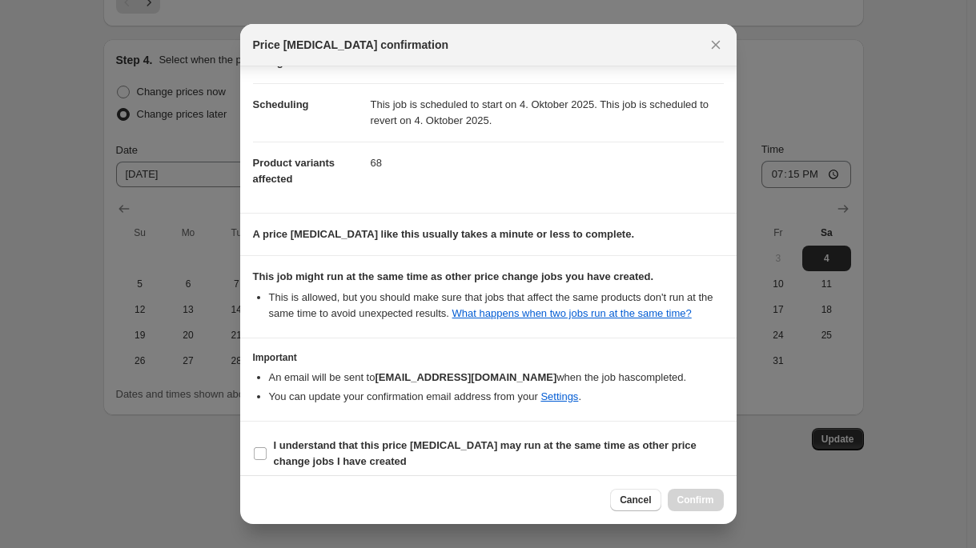
scroll to position [139, 0]
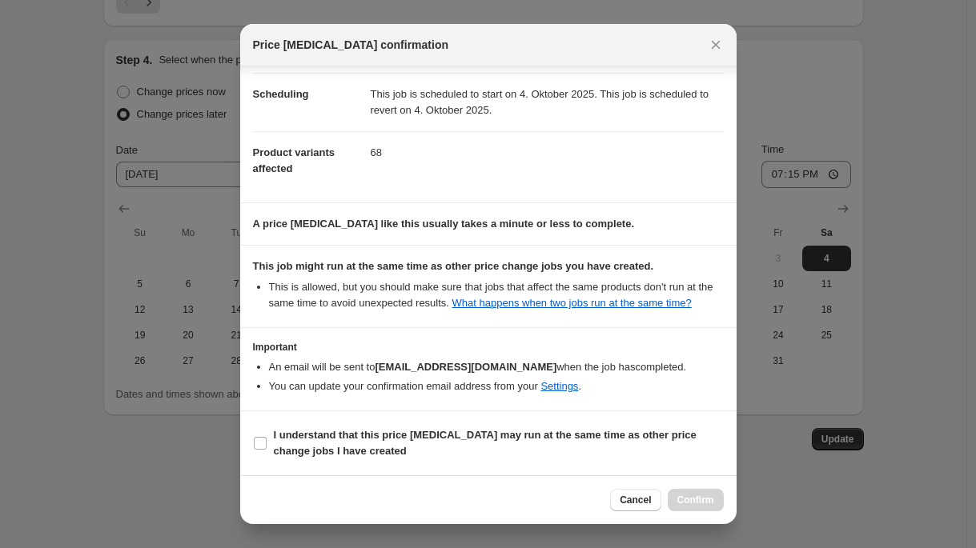
click at [340, 423] on section "I understand that this price change job may run at the same time as other price…" at bounding box center [488, 444] width 496 height 64
click at [504, 447] on span "I understand that this price change job may run at the same time as other price…" at bounding box center [499, 444] width 450 height 32
click at [267, 447] on input "I understand that this price change job may run at the same time as other price…" at bounding box center [260, 443] width 13 height 13
checkbox input "true"
click at [705, 497] on span "Confirm" at bounding box center [695, 500] width 37 height 13
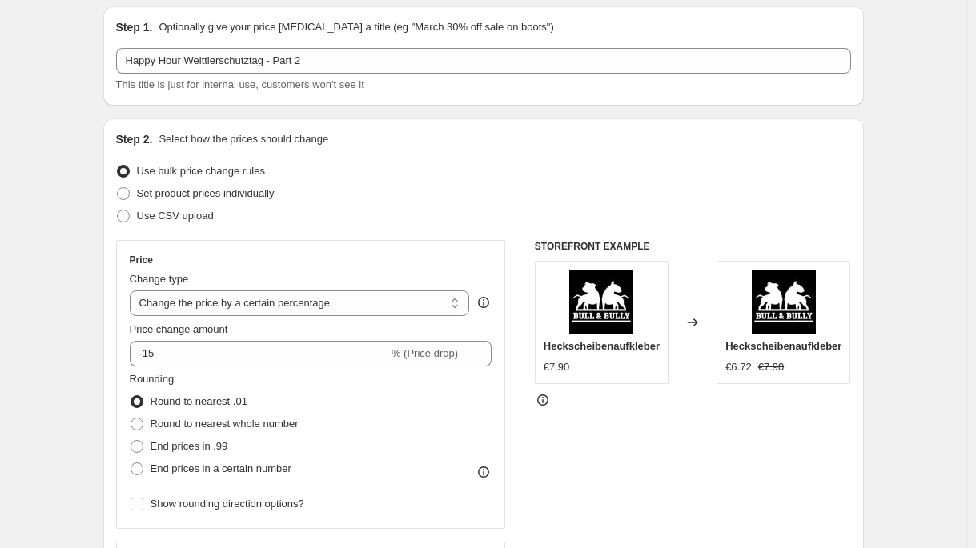
scroll to position [0, 0]
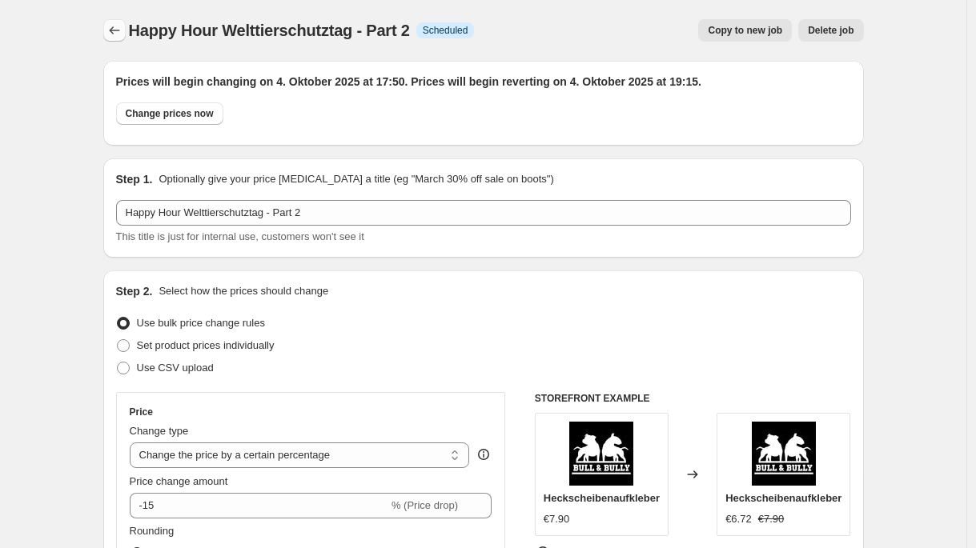
click at [113, 27] on icon "Price change jobs" at bounding box center [114, 30] width 16 height 16
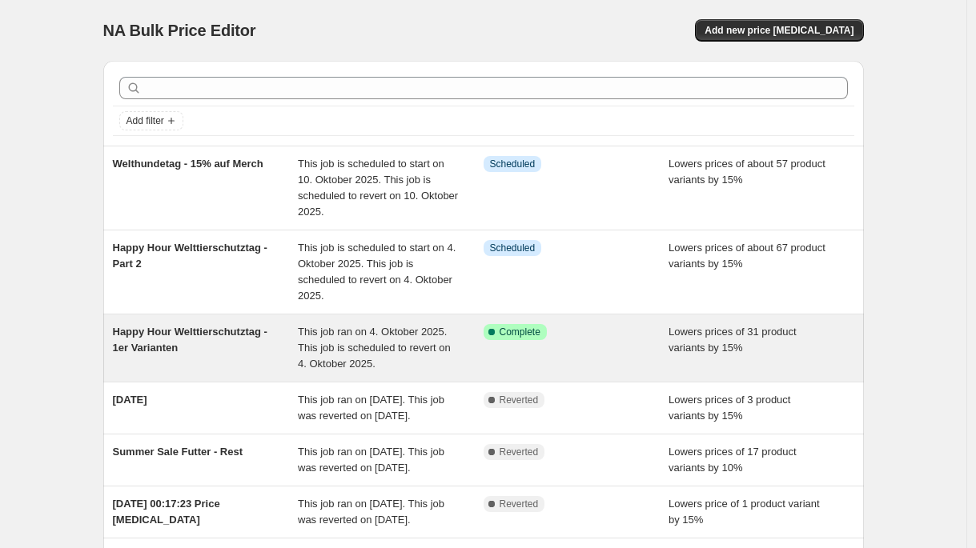
click at [253, 327] on span "Happy Hour Welttierschutztag - 1er Varianten" at bounding box center [190, 340] width 155 height 28
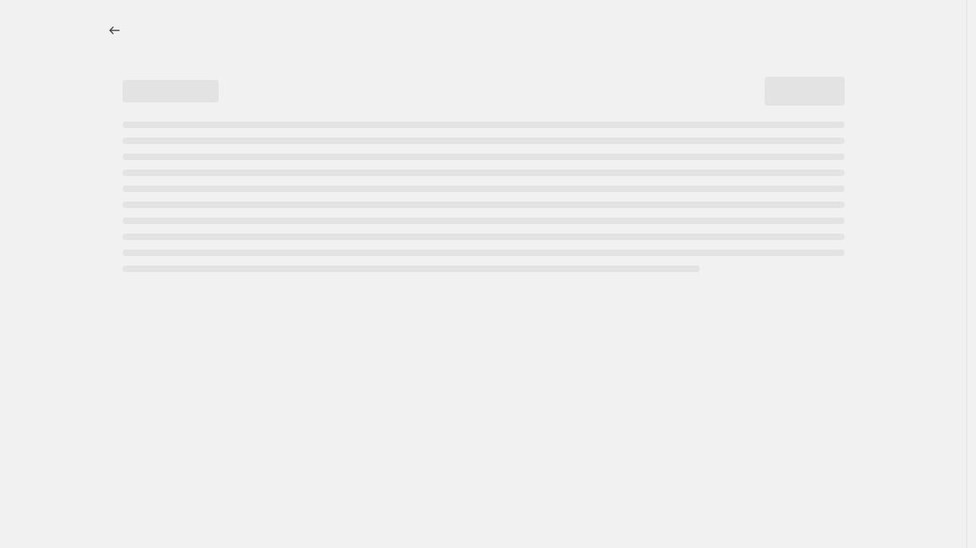
select select "percentage"
select select "no_change"
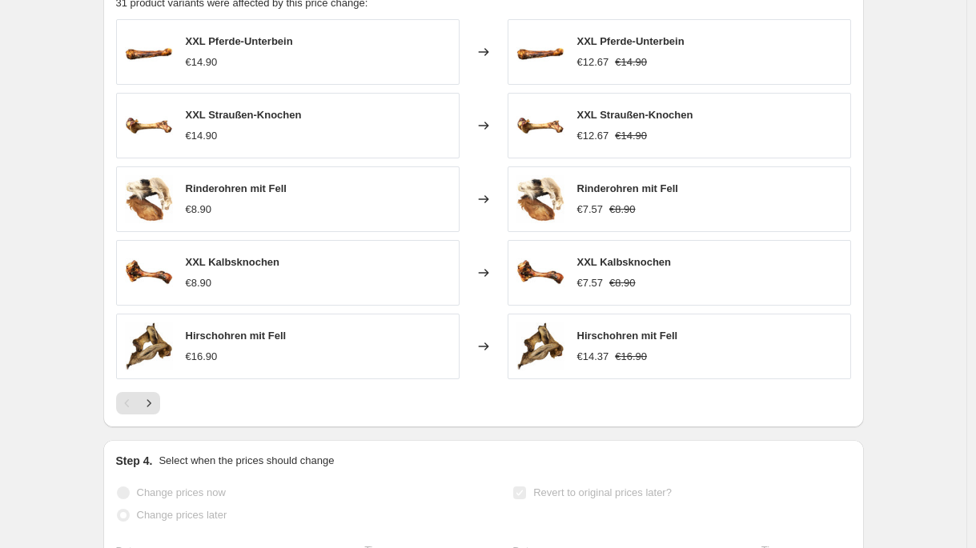
scroll to position [1143, 0]
click at [155, 400] on icon "Next" at bounding box center [149, 403] width 16 height 16
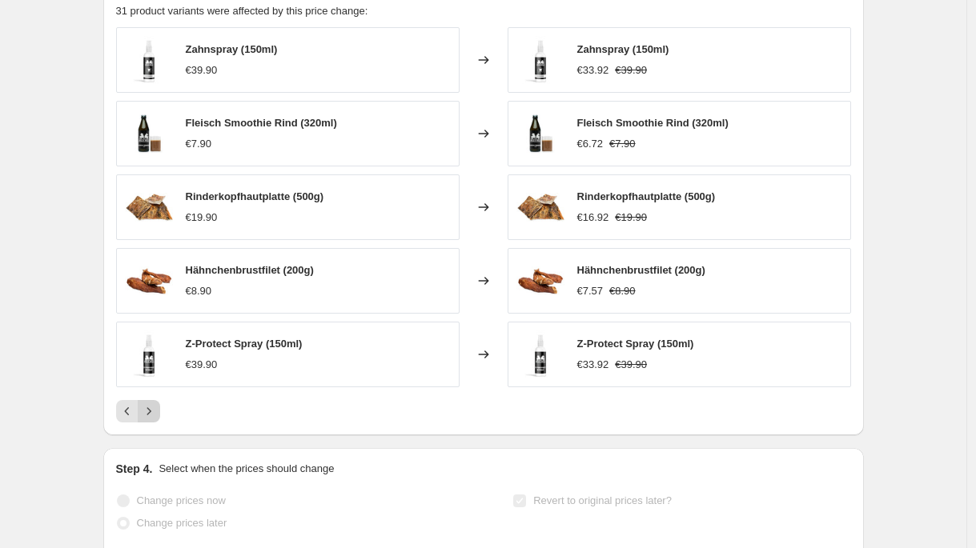
scroll to position [1123, 0]
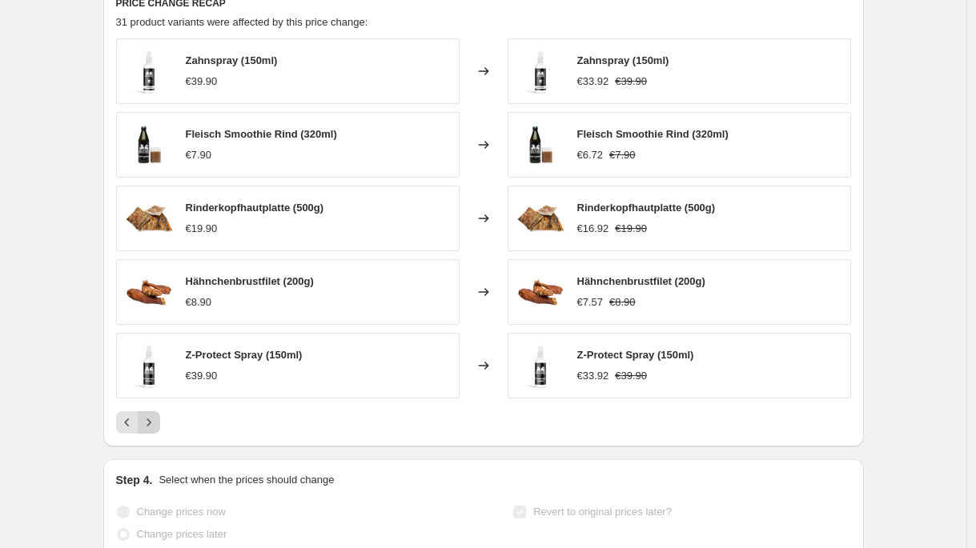
click at [152, 412] on button "Next" at bounding box center [149, 423] width 22 height 22
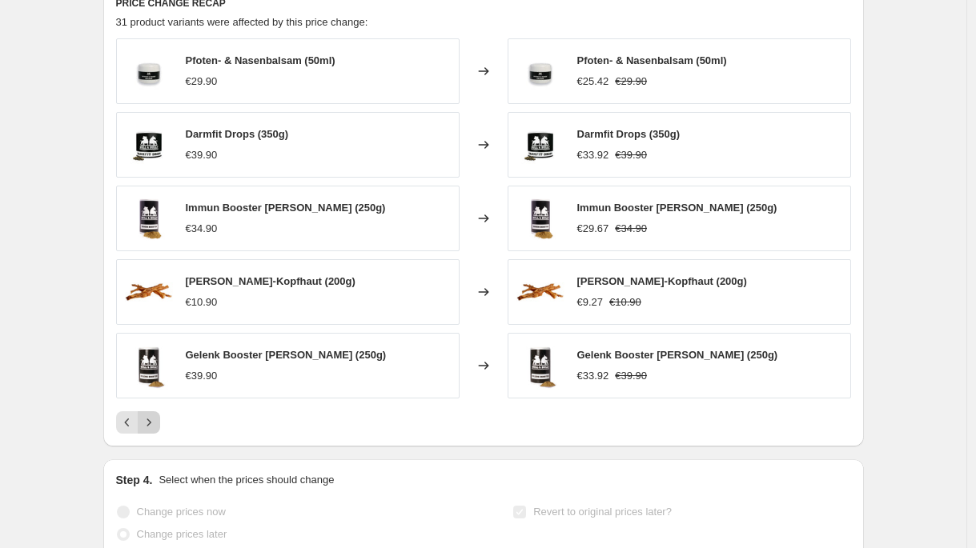
click at [152, 412] on button "Next" at bounding box center [149, 423] width 22 height 22
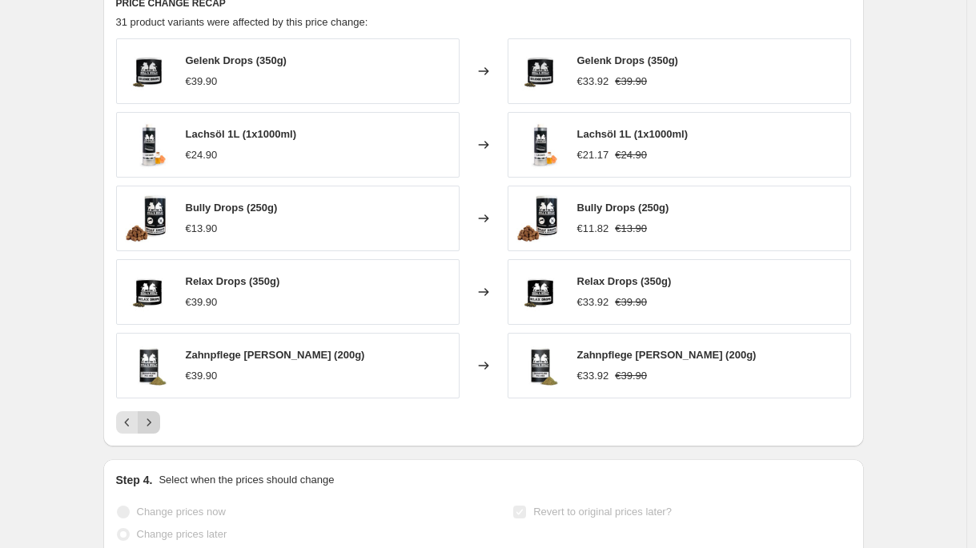
click at [152, 412] on button "Next" at bounding box center [149, 423] width 22 height 22
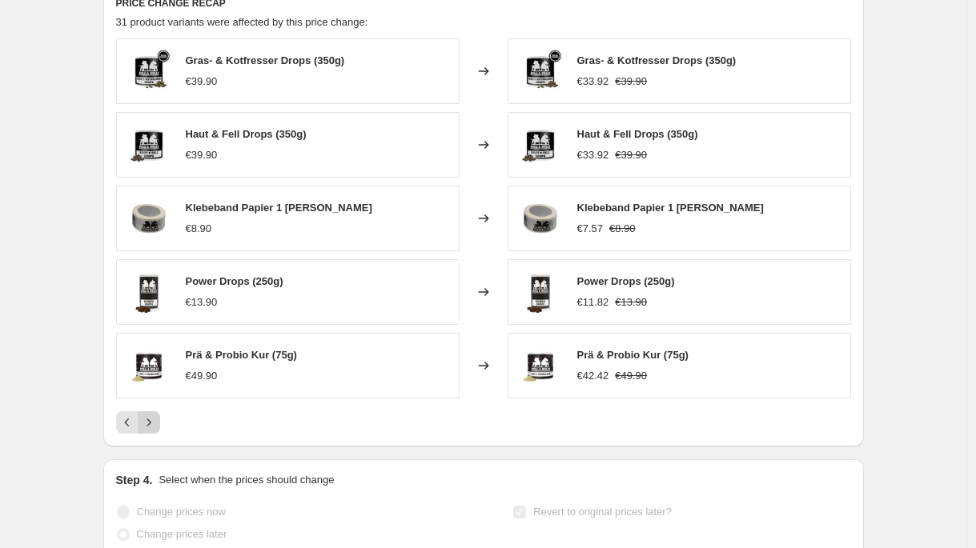
click at [152, 412] on button "Next" at bounding box center [149, 423] width 22 height 22
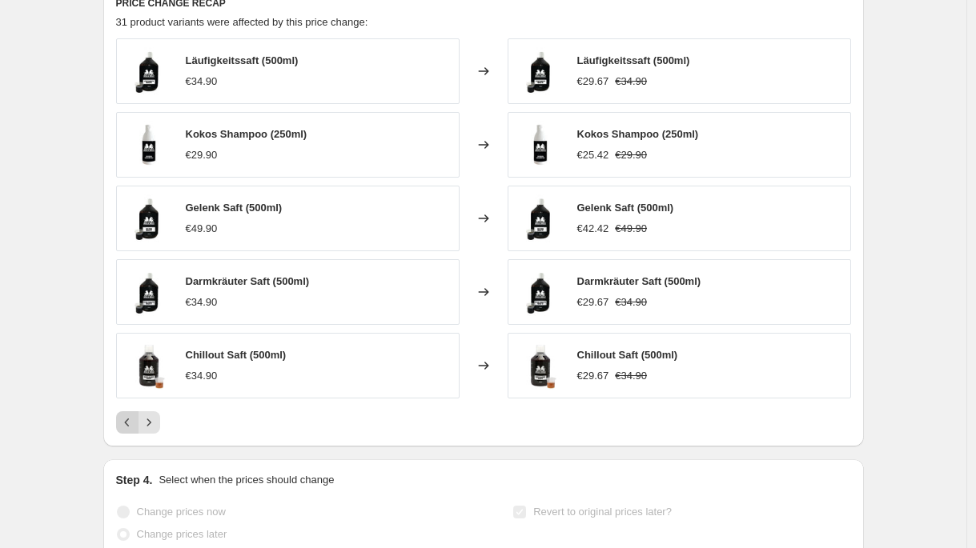
click at [121, 424] on button "Previous" at bounding box center [127, 423] width 22 height 22
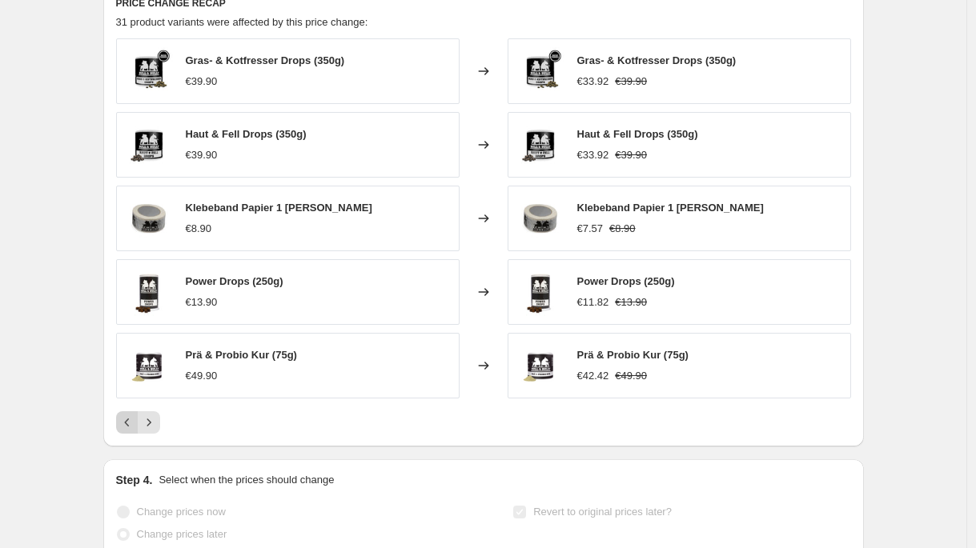
click at [139, 424] on button "Previous" at bounding box center [127, 423] width 22 height 22
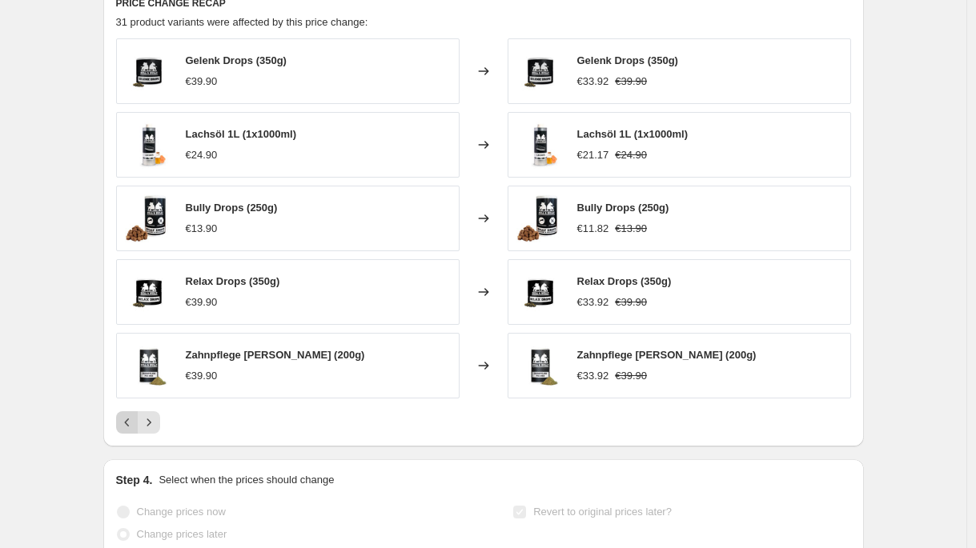
click at [139, 424] on button "Previous" at bounding box center [127, 423] width 22 height 22
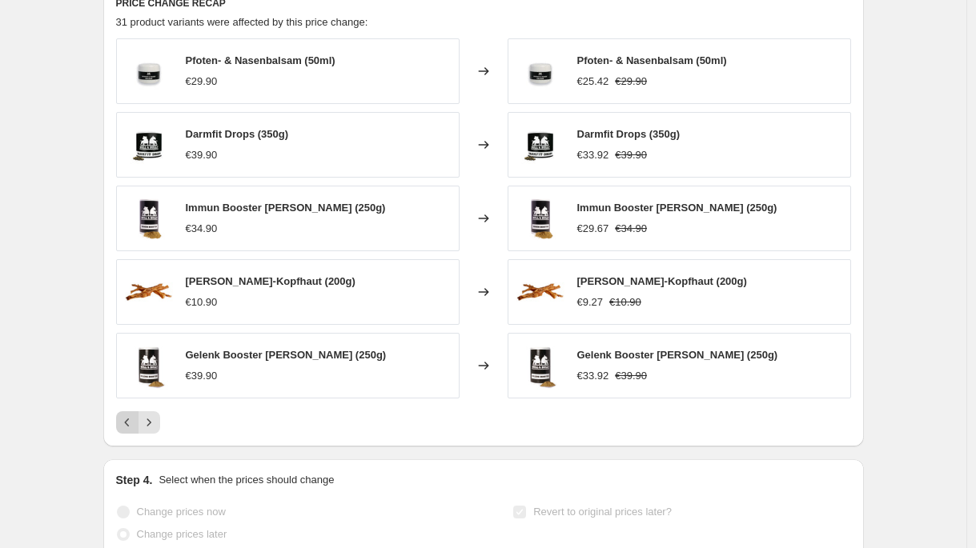
click at [132, 424] on icon "Previous" at bounding box center [127, 423] width 16 height 16
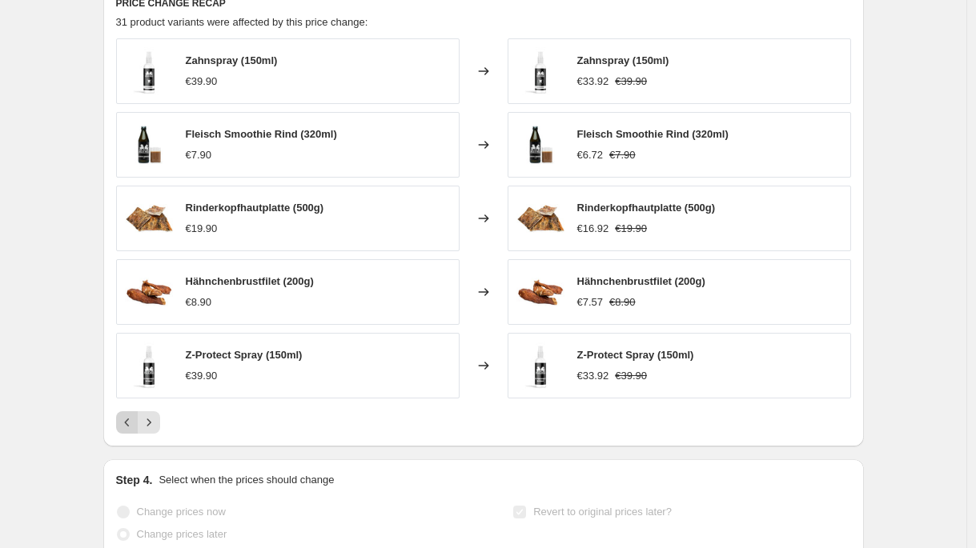
click at [132, 424] on icon "Previous" at bounding box center [127, 423] width 16 height 16
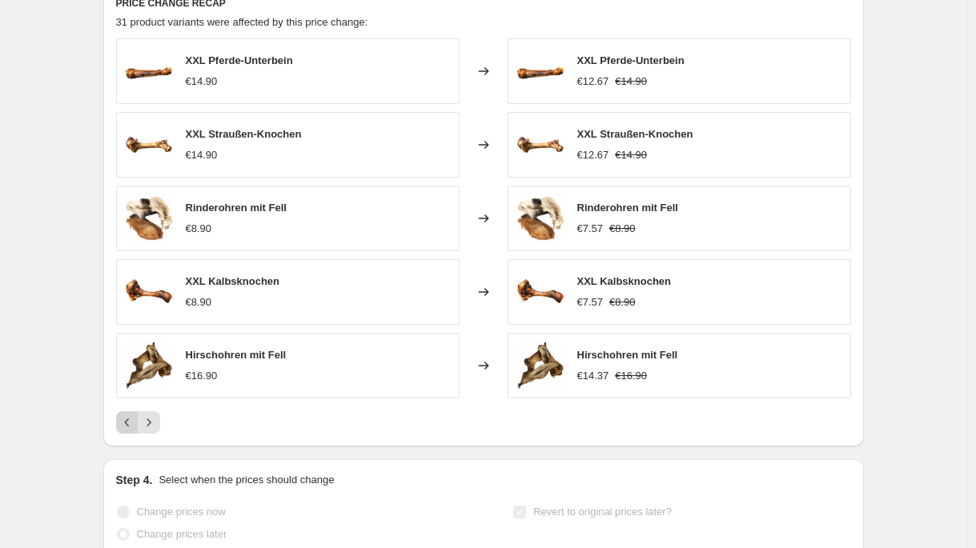
click at [132, 424] on div "Pagination" at bounding box center [127, 423] width 22 height 22
click at [148, 426] on icon "Next" at bounding box center [149, 423] width 16 height 16
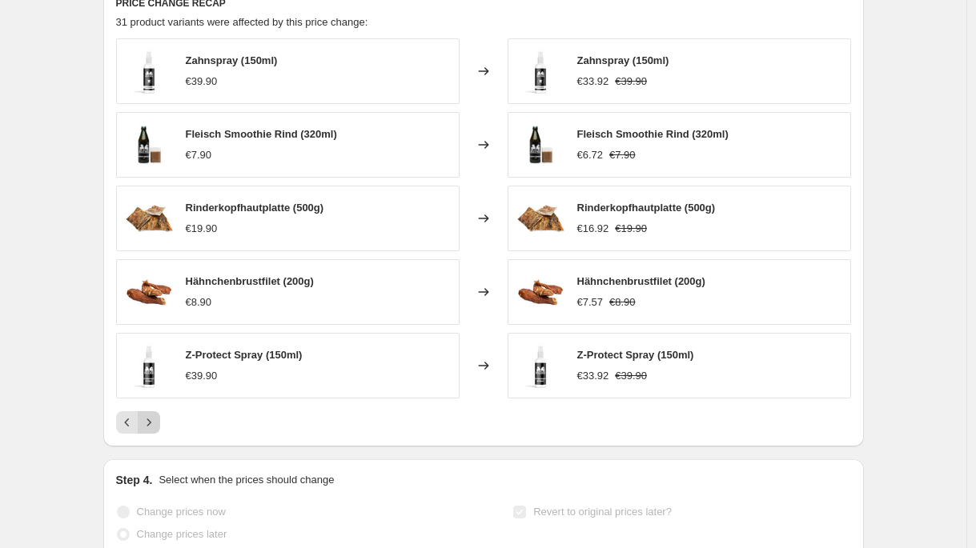
click at [148, 426] on icon "Next" at bounding box center [149, 423] width 16 height 16
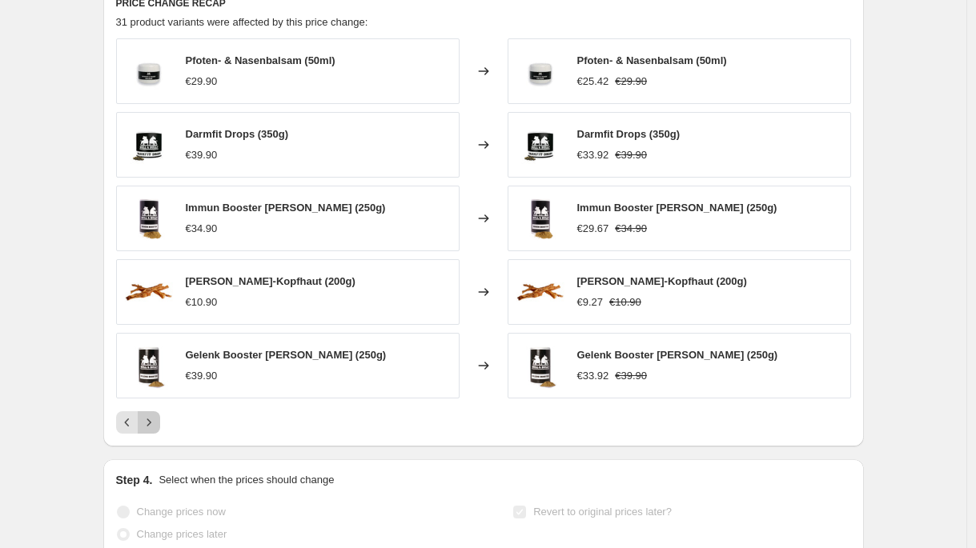
click at [148, 426] on icon "Next" at bounding box center [149, 423] width 16 height 16
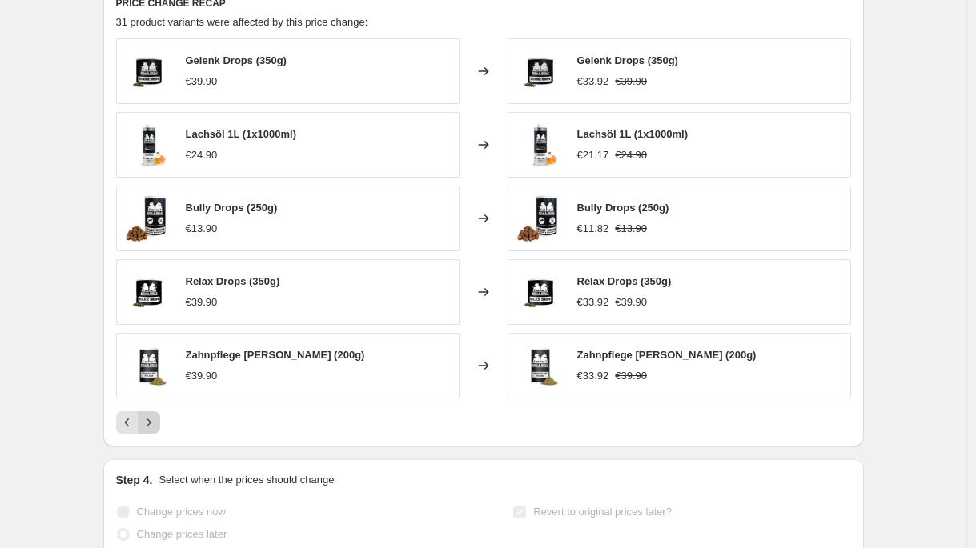
click at [148, 426] on icon "Next" at bounding box center [149, 423] width 16 height 16
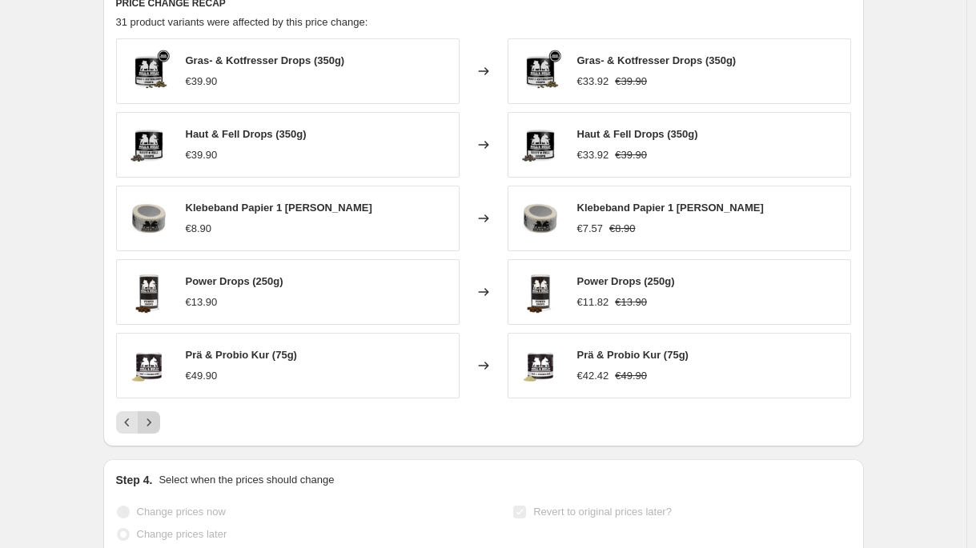
click at [148, 426] on icon "Next" at bounding box center [149, 423] width 16 height 16
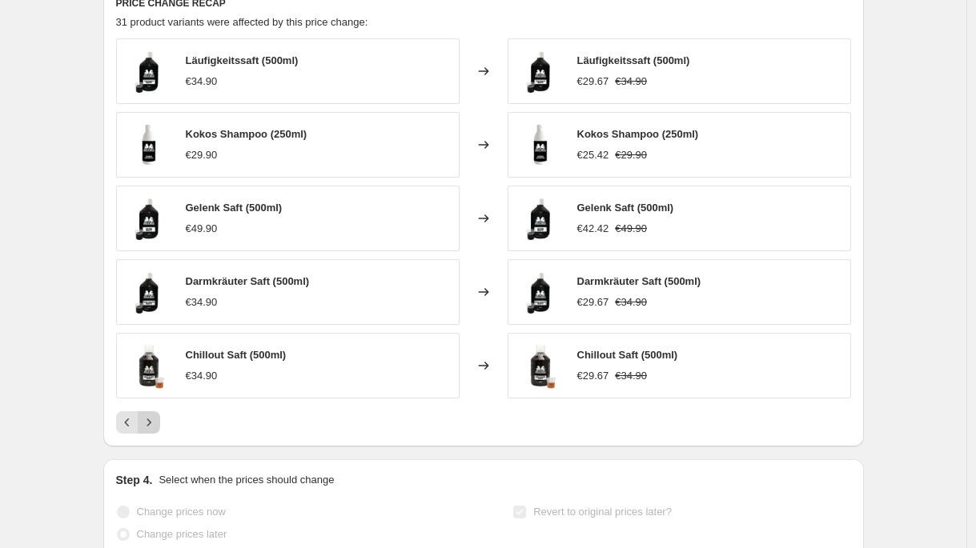
click at [154, 420] on icon "Next" at bounding box center [149, 423] width 16 height 16
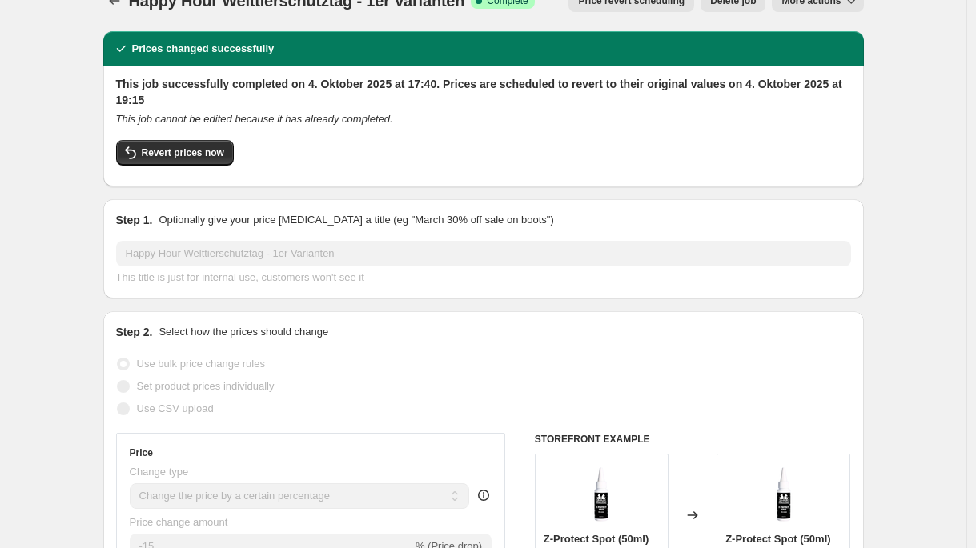
scroll to position [0, 0]
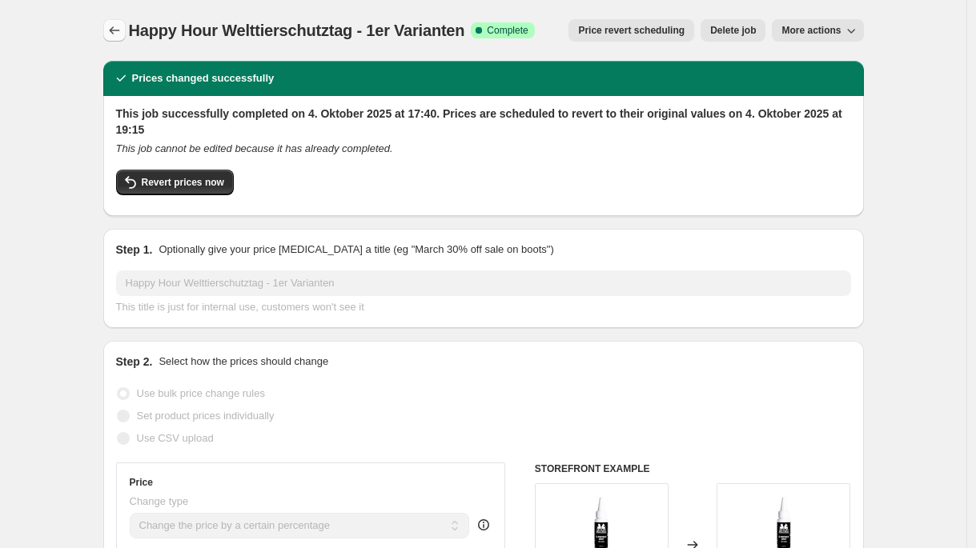
click at [113, 26] on icon "Price change jobs" at bounding box center [114, 30] width 16 height 16
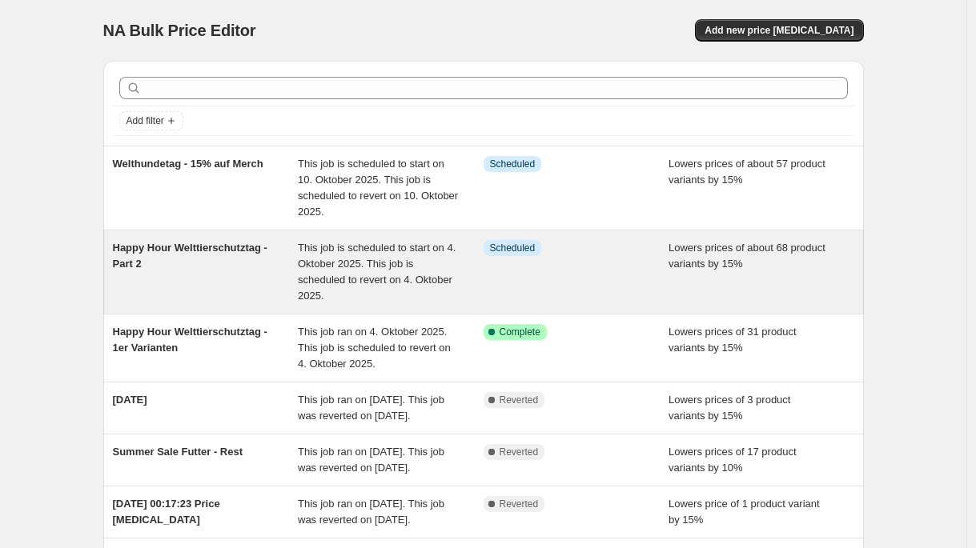
click at [195, 250] on span "Happy Hour Welttierschutztag - Part 2" at bounding box center [190, 256] width 155 height 28
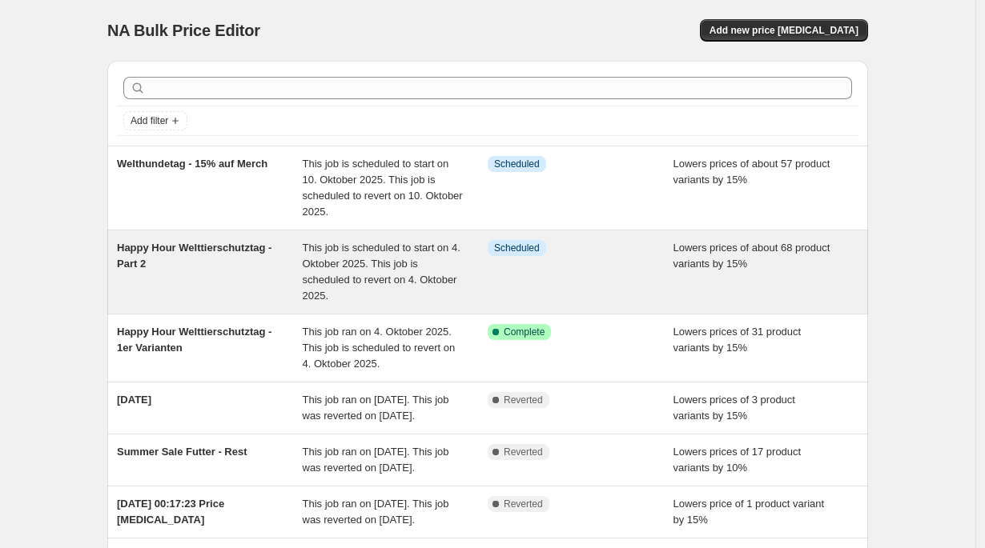
select select "percentage"
select select "no_change"
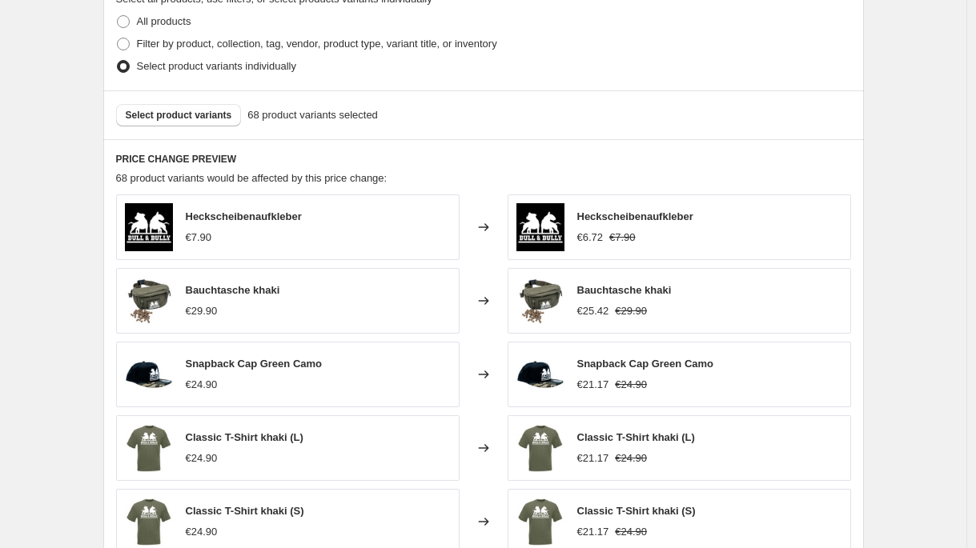
scroll to position [889, 0]
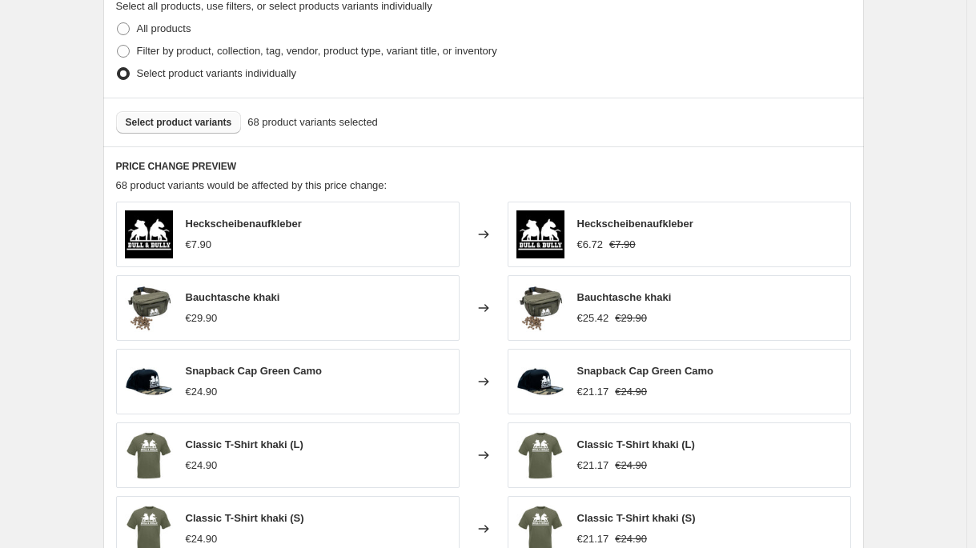
click at [192, 120] on span "Select product variants" at bounding box center [179, 122] width 106 height 13
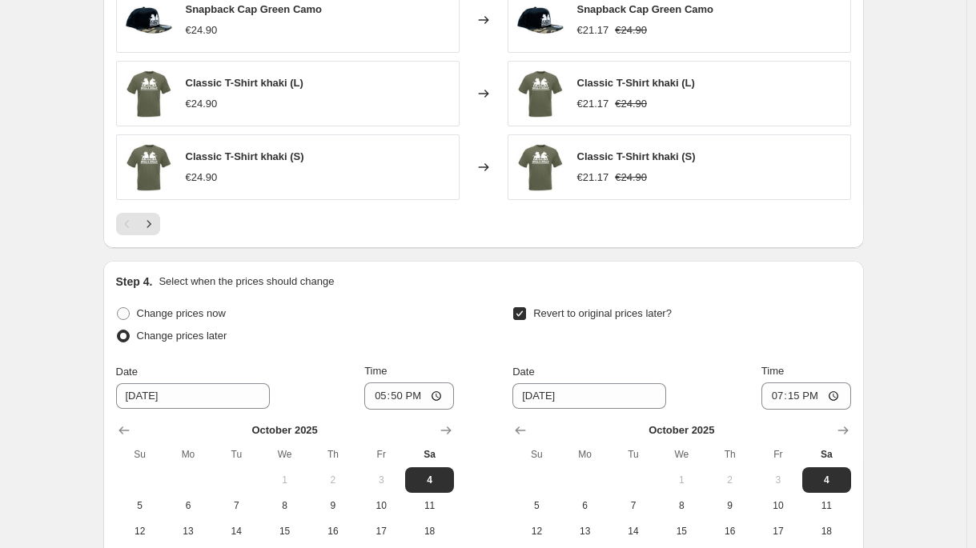
scroll to position [1472, 0]
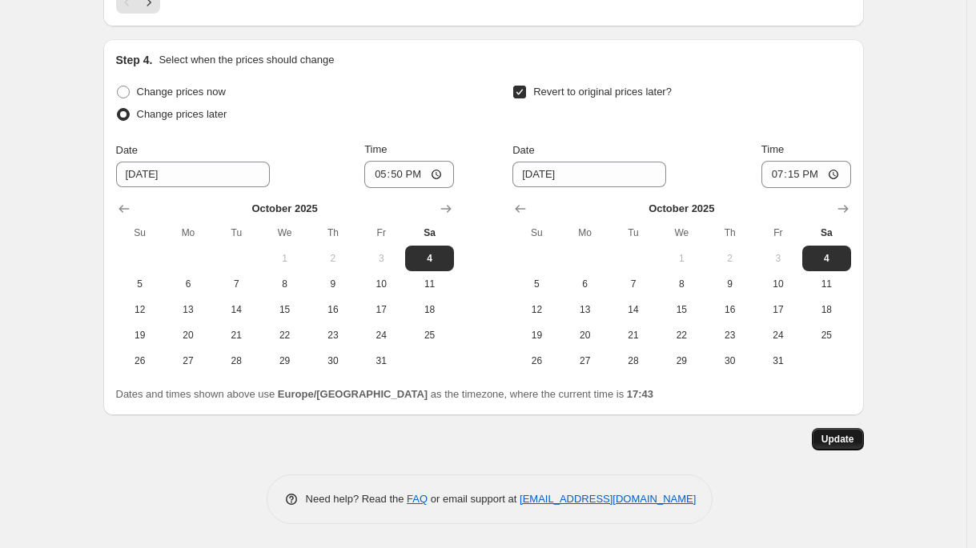
click at [835, 428] on button "Update" at bounding box center [838, 439] width 52 height 22
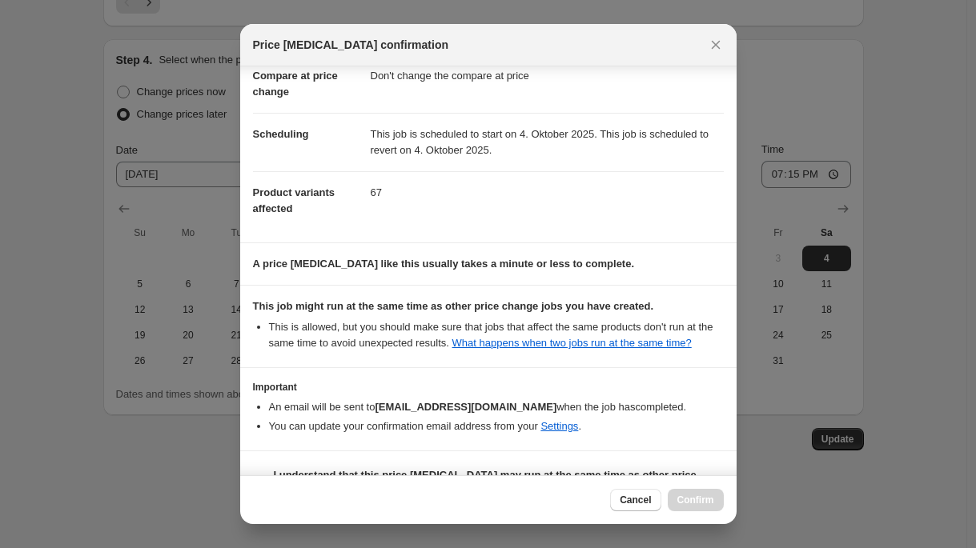
scroll to position [139, 0]
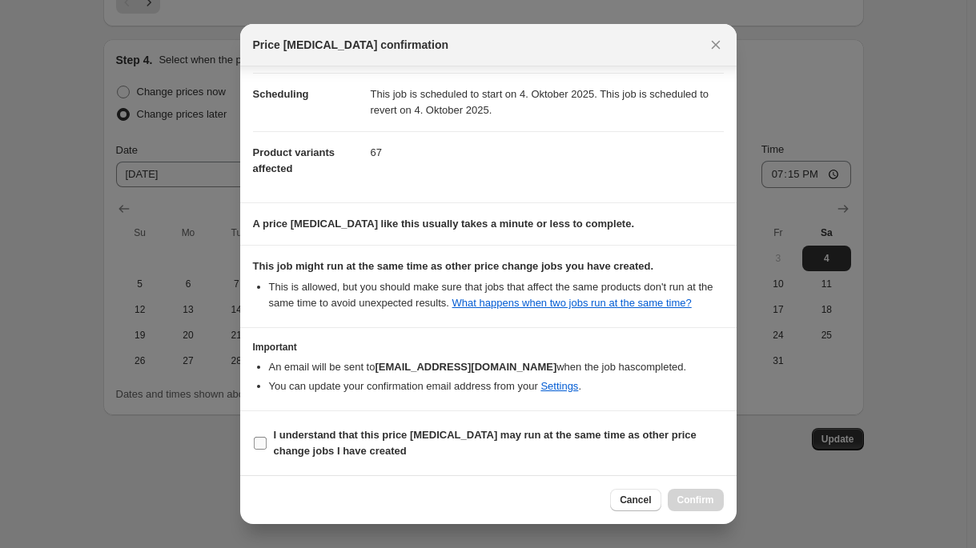
click at [353, 434] on b "I understand that this price change job may run at the same time as other price…" at bounding box center [485, 443] width 423 height 28
click at [267, 437] on input "I understand that this price change job may run at the same time as other price…" at bounding box center [260, 443] width 13 height 13
checkbox input "true"
click at [684, 497] on span "Confirm" at bounding box center [695, 500] width 37 height 13
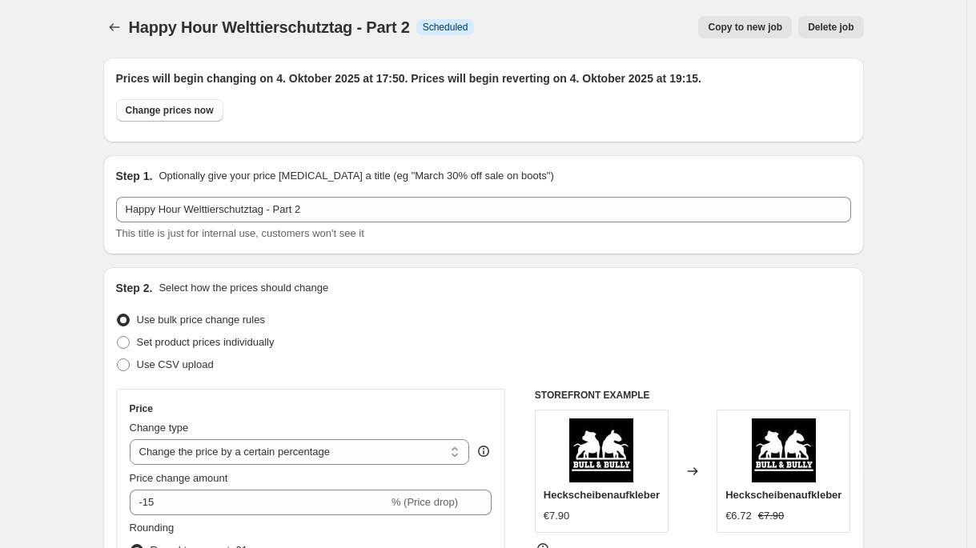
scroll to position [0, 0]
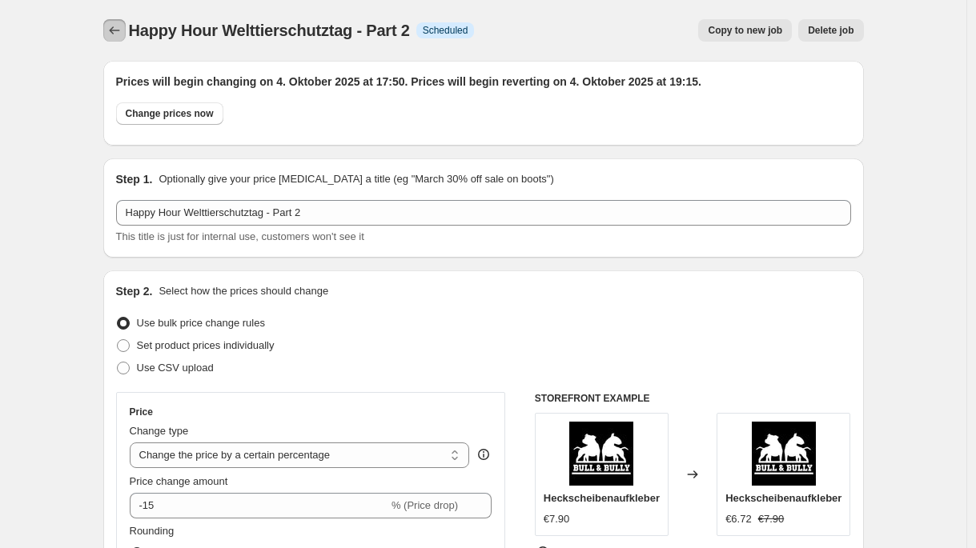
click at [123, 30] on icon "Price change jobs" at bounding box center [114, 30] width 16 height 16
